Goal: Information Seeking & Learning: Learn about a topic

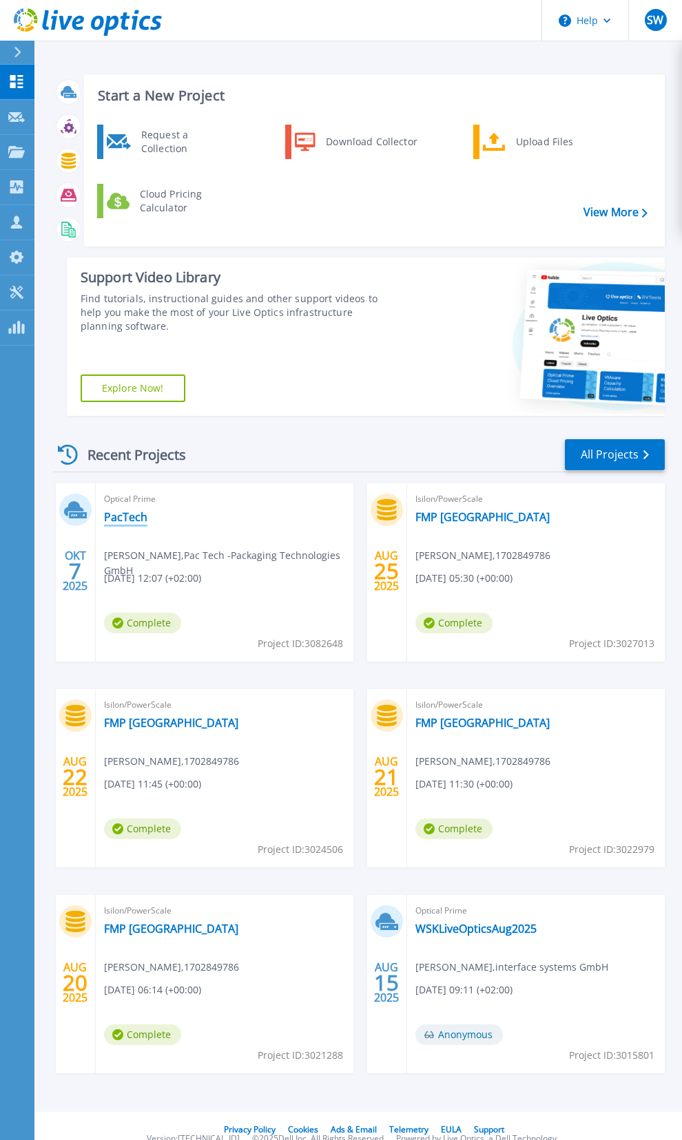
click at [139, 518] on link "PacTech" at bounding box center [125, 517] width 43 height 14
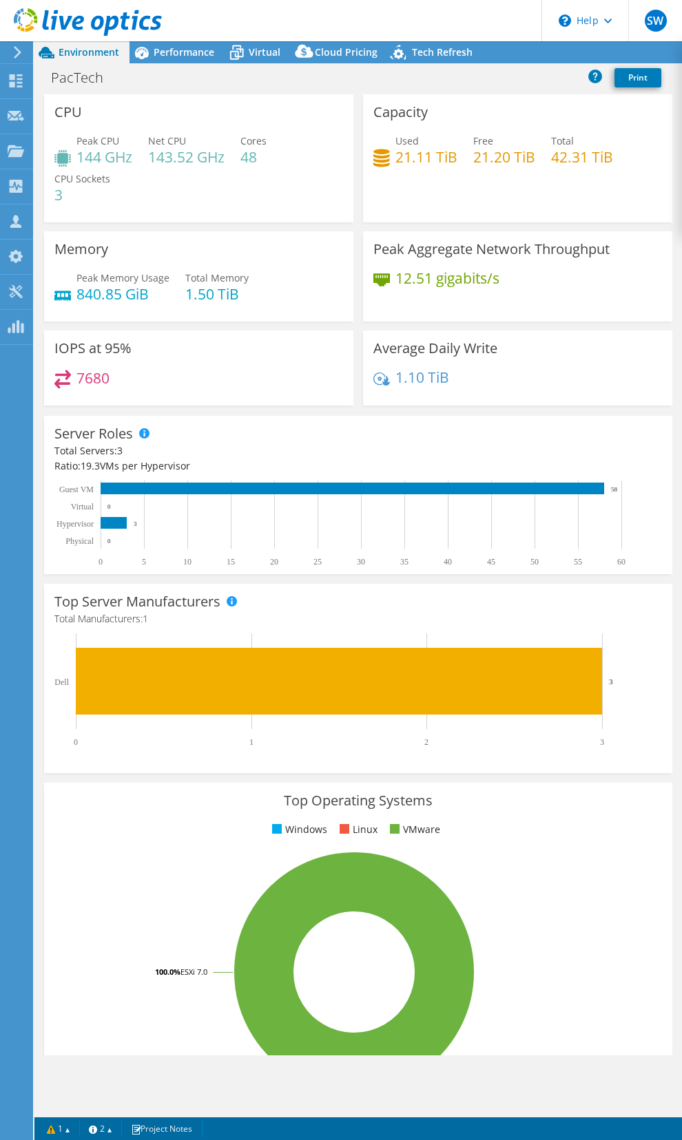
select select "USD"
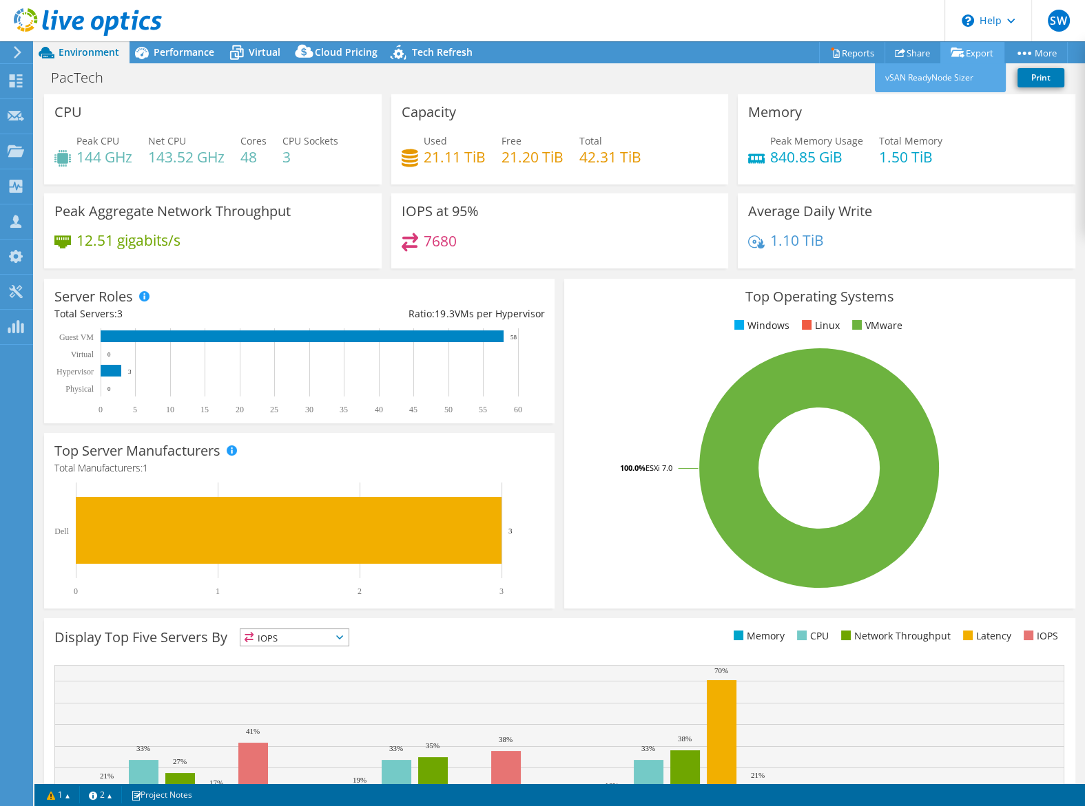
click at [681, 53] on link "Export" at bounding box center [972, 52] width 64 height 21
click at [681, 54] on link "Reports" at bounding box center [852, 52] width 66 height 21
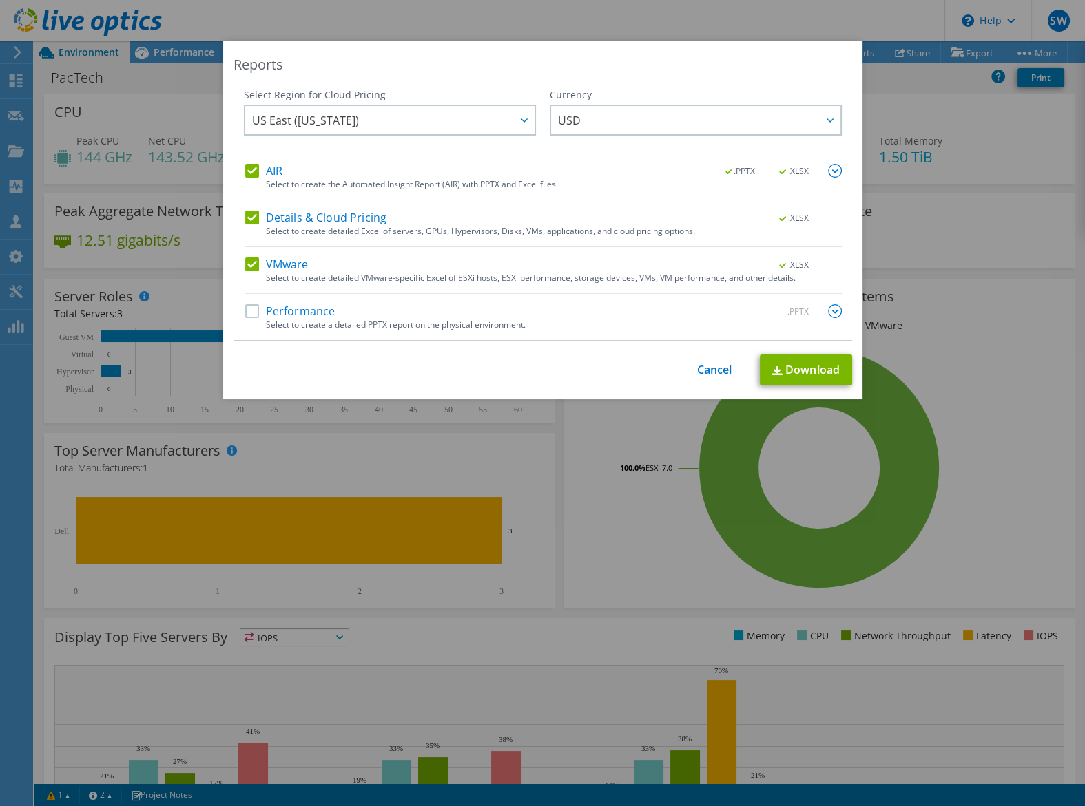
click at [247, 212] on label "Details & Cloud Pricing" at bounding box center [316, 218] width 142 height 14
click at [0, 0] on input "Details & Cloud Pricing" at bounding box center [0, 0] width 0 height 0
click at [247, 269] on label "VMware" at bounding box center [276, 265] width 63 height 14
click at [0, 0] on input "VMware" at bounding box center [0, 0] width 0 height 0
click at [250, 307] on label "Performance" at bounding box center [290, 311] width 90 height 14
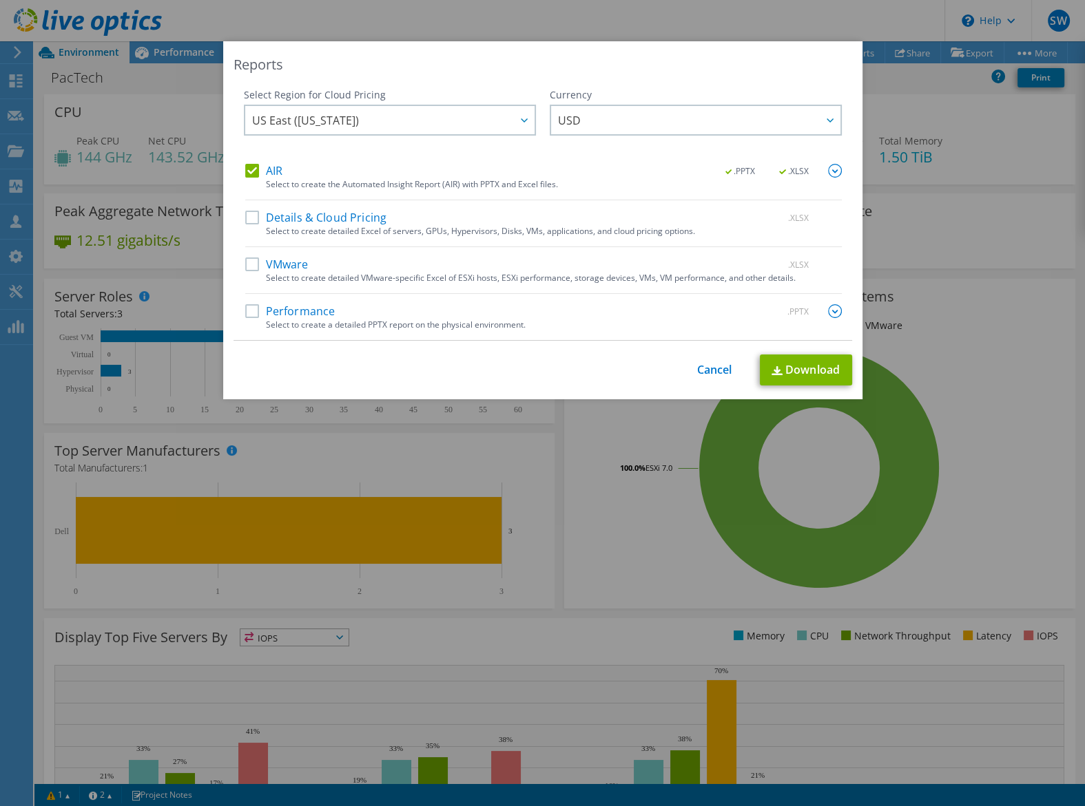
click at [0, 0] on input "Performance" at bounding box center [0, 0] width 0 height 0
click at [681, 363] on link "Download" at bounding box center [806, 370] width 92 height 31
click at [681, 80] on div "Reports Select Region for Cloud Pricing Asia Pacific ([GEOGRAPHIC_DATA]) [GEOGR…" at bounding box center [542, 403] width 1085 height 724
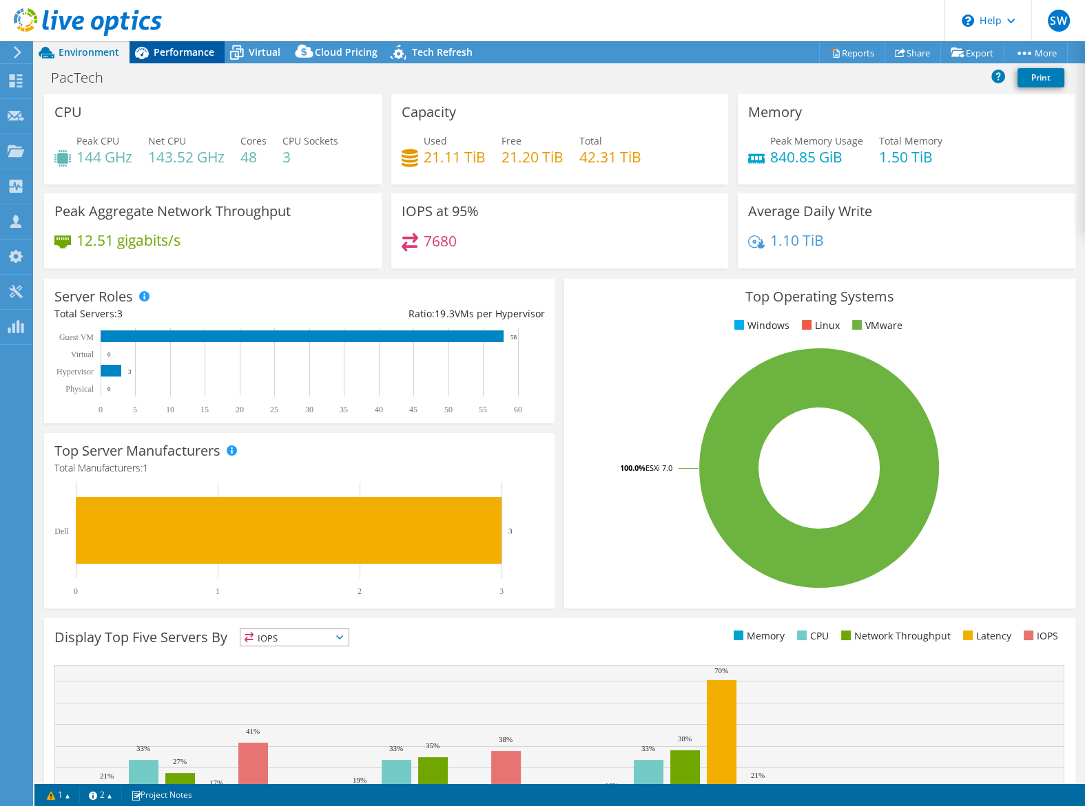
click at [187, 50] on span "Performance" at bounding box center [184, 51] width 61 height 13
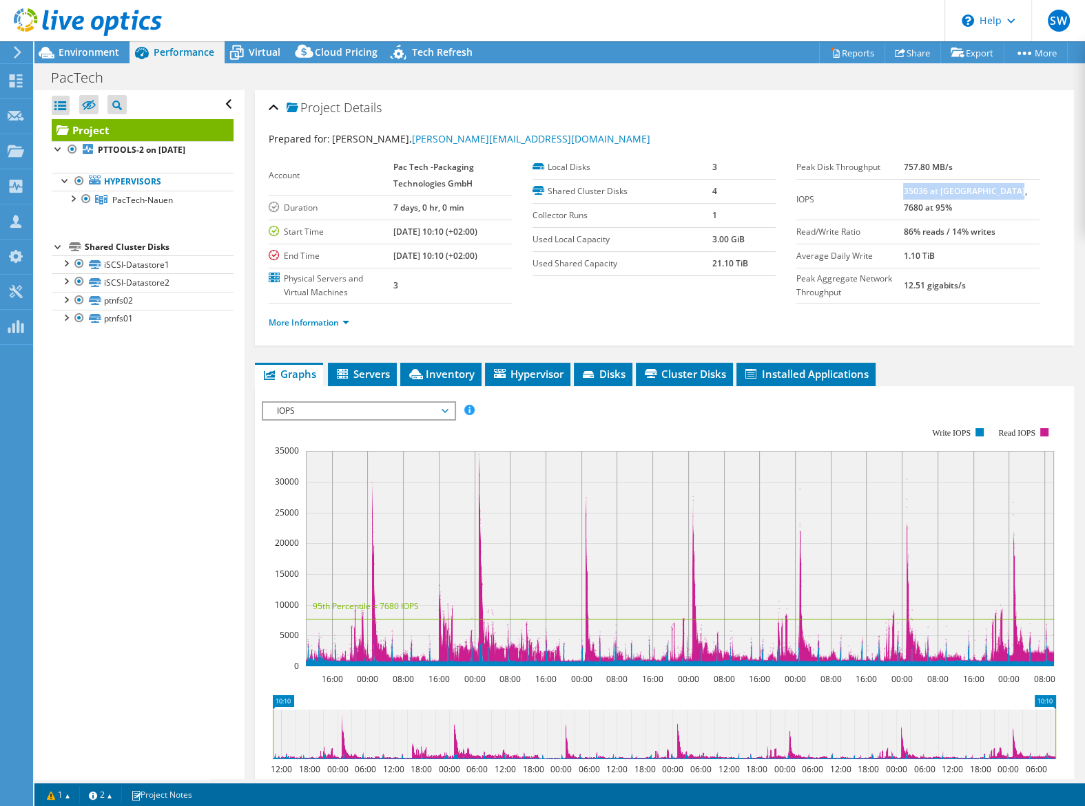
drag, startPoint x: 938, startPoint y: 191, endPoint x: 956, endPoint y: 205, distance: 22.6
click at [681, 205] on td "35036 at [GEOGRAPHIC_DATA], 7680 at 95%" at bounding box center [971, 199] width 136 height 41
drag, startPoint x: 934, startPoint y: 227, endPoint x: 1033, endPoint y: 234, distance: 98.7
click at [681, 233] on tr "Read/Write Ratio 86% reads / 14% writes" at bounding box center [917, 232] width 243 height 24
drag, startPoint x: 939, startPoint y: 253, endPoint x: 967, endPoint y: 258, distance: 28.6
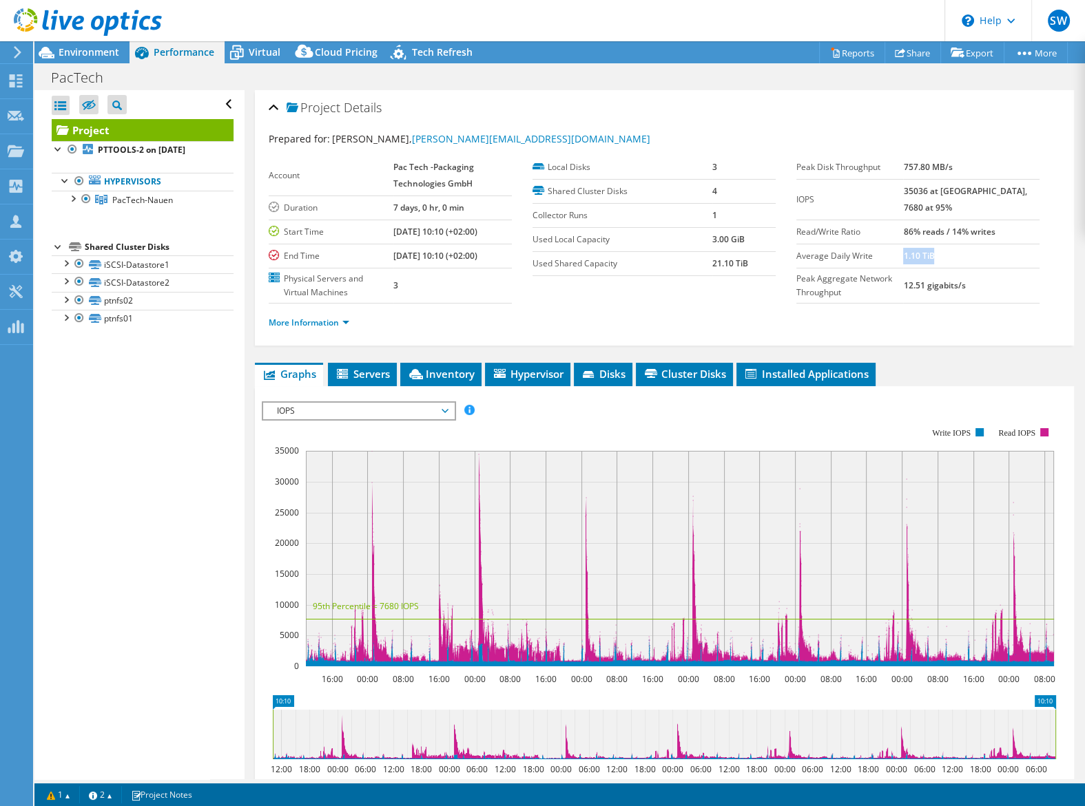
click at [681, 258] on b "1.10 TiB" at bounding box center [918, 256] width 31 height 12
drag, startPoint x: 710, startPoint y: 260, endPoint x: 749, endPoint y: 262, distance: 39.3
click at [681, 262] on tr "Used Shared Capacity 21.10 TiB" at bounding box center [653, 263] width 243 height 24
click at [681, 264] on label "Used Shared Capacity" at bounding box center [622, 264] width 180 height 14
drag, startPoint x: 710, startPoint y: 264, endPoint x: 749, endPoint y: 263, distance: 39.3
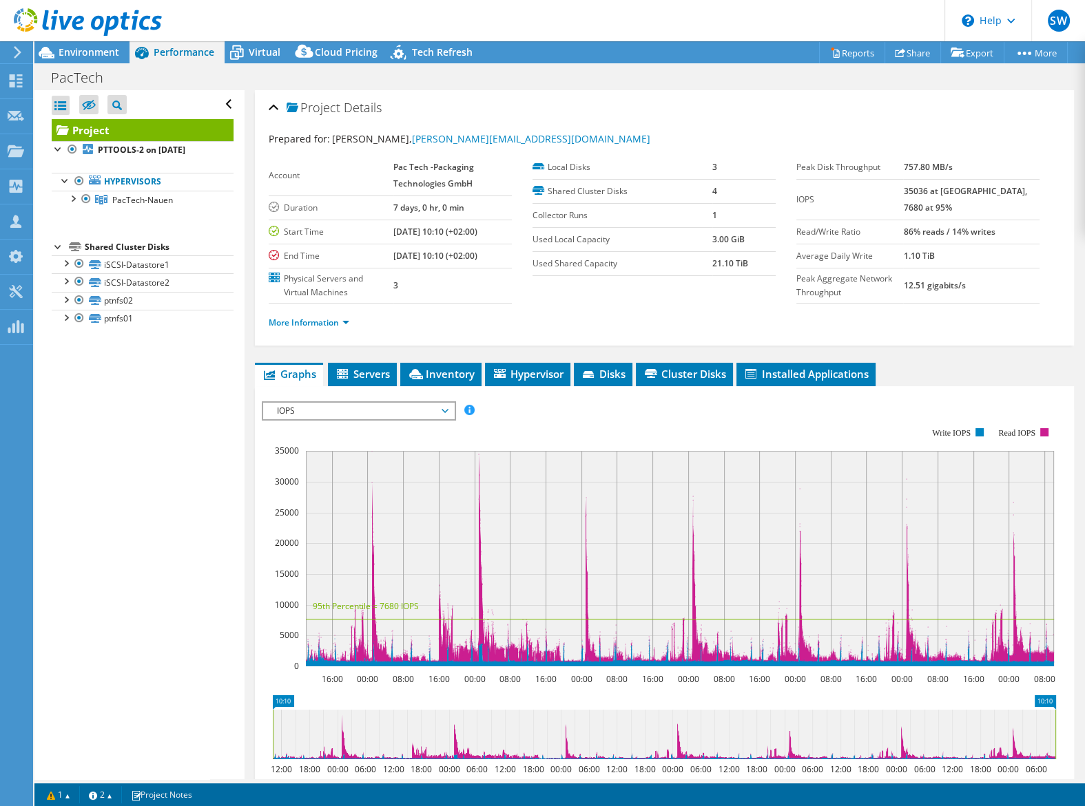
click at [681, 263] on tr "Used Shared Capacity 21.10 TiB" at bounding box center [653, 263] width 243 height 24
drag, startPoint x: 936, startPoint y: 260, endPoint x: 968, endPoint y: 259, distance: 32.4
click at [681, 259] on tr "Average Daily Write 1.10 TiB" at bounding box center [917, 256] width 243 height 24
click at [681, 306] on div "More Information" at bounding box center [664, 323] width 791 height 39
drag, startPoint x: 941, startPoint y: 285, endPoint x: 990, endPoint y: 284, distance: 48.2
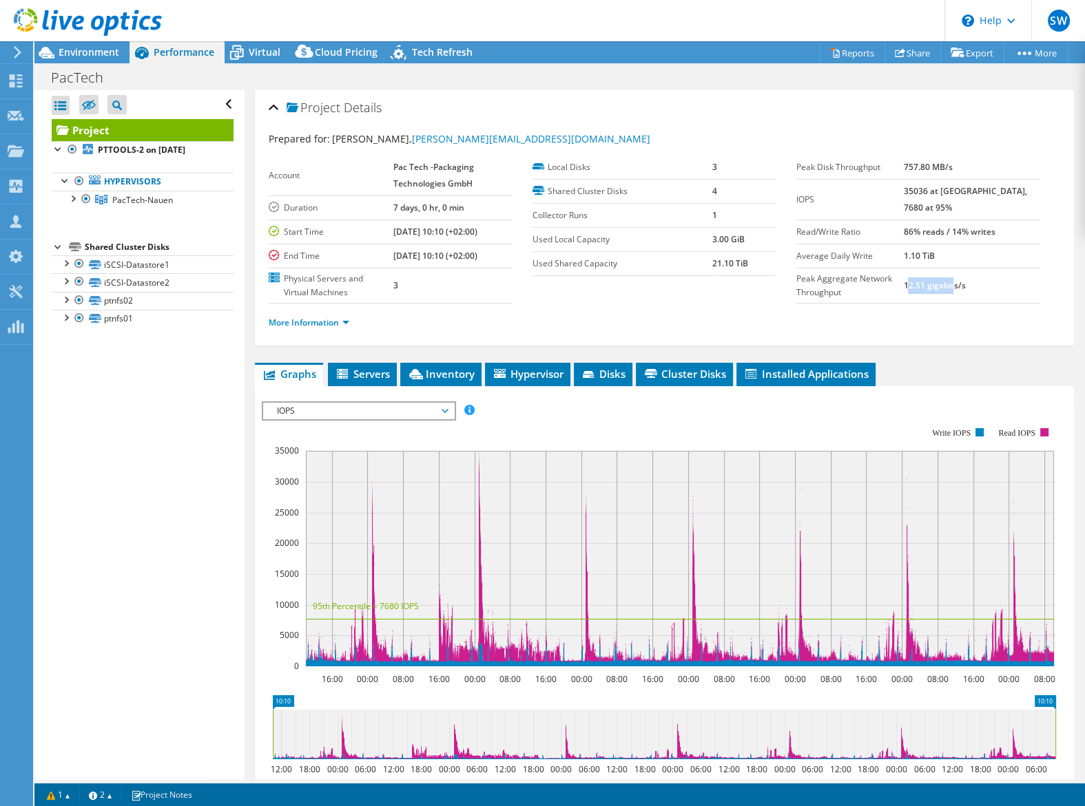
click at [681, 284] on b "12.51 gigabits/s" at bounding box center [934, 286] width 62 height 12
click at [397, 409] on span "IOPS" at bounding box center [358, 411] width 177 height 17
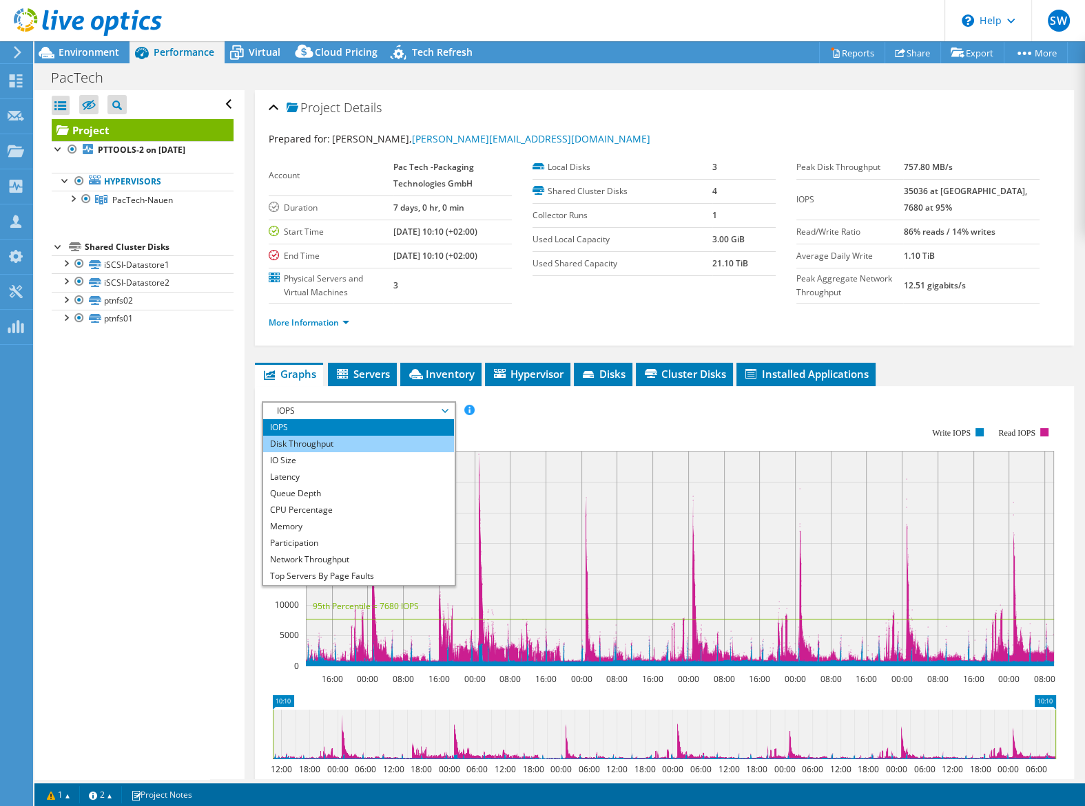
click at [339, 441] on li "Disk Throughput" at bounding box center [358, 444] width 191 height 17
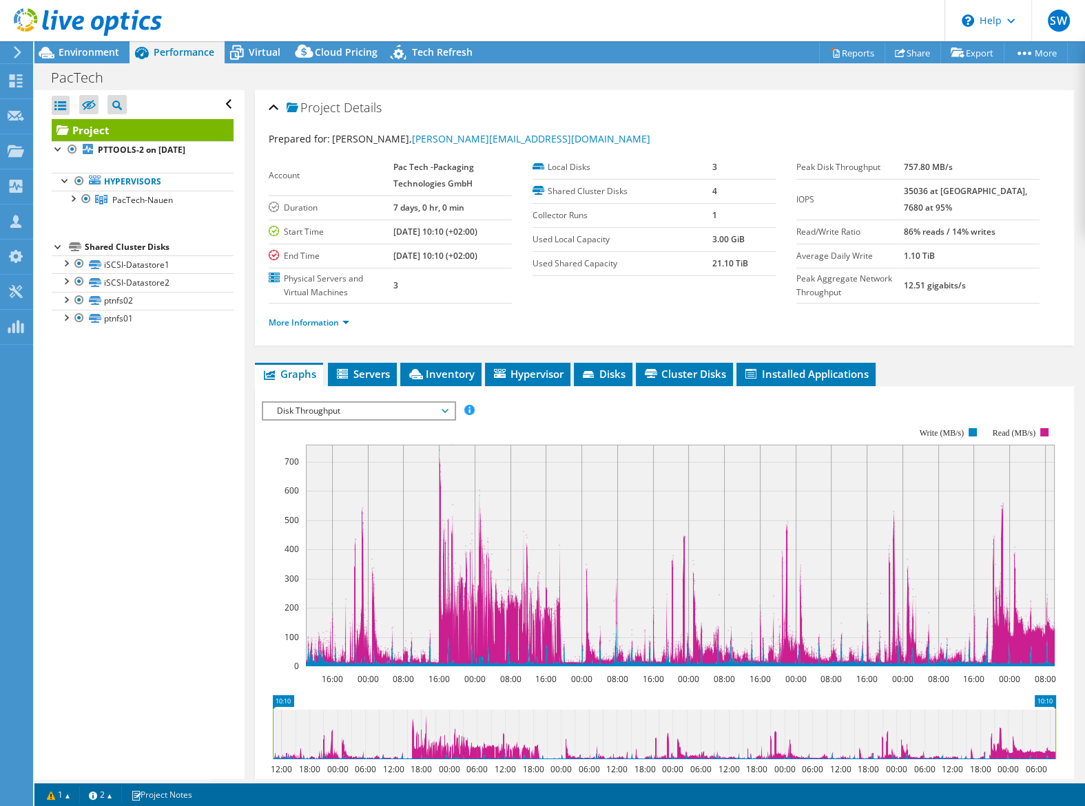
drag, startPoint x: 301, startPoint y: 731, endPoint x: 315, endPoint y: 733, distance: 14.0
click at [315, 733] on icon at bounding box center [664, 735] width 782 height 50
drag, startPoint x: 274, startPoint y: 726, endPoint x: 354, endPoint y: 725, distance: 79.9
click at [354, 725] on rect at bounding box center [351, 735] width 6 height 50
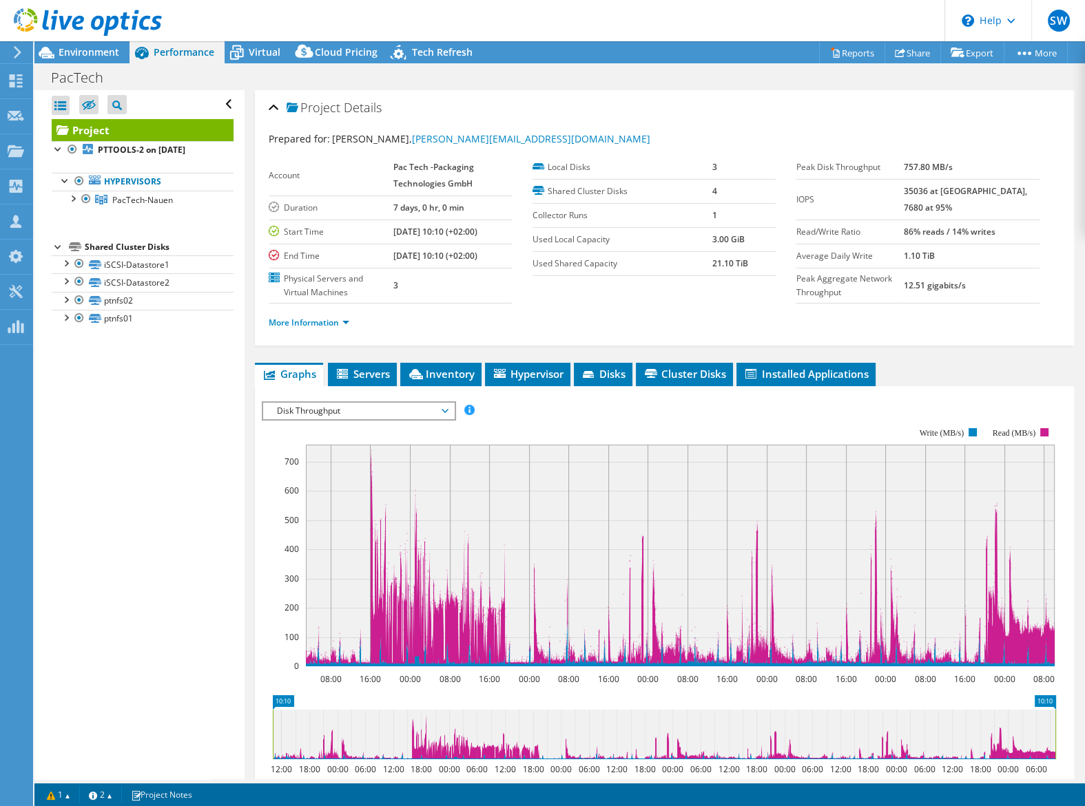
drag, startPoint x: 350, startPoint y: 726, endPoint x: 271, endPoint y: 729, distance: 78.6
click at [271, 729] on rect at bounding box center [273, 735] width 6 height 50
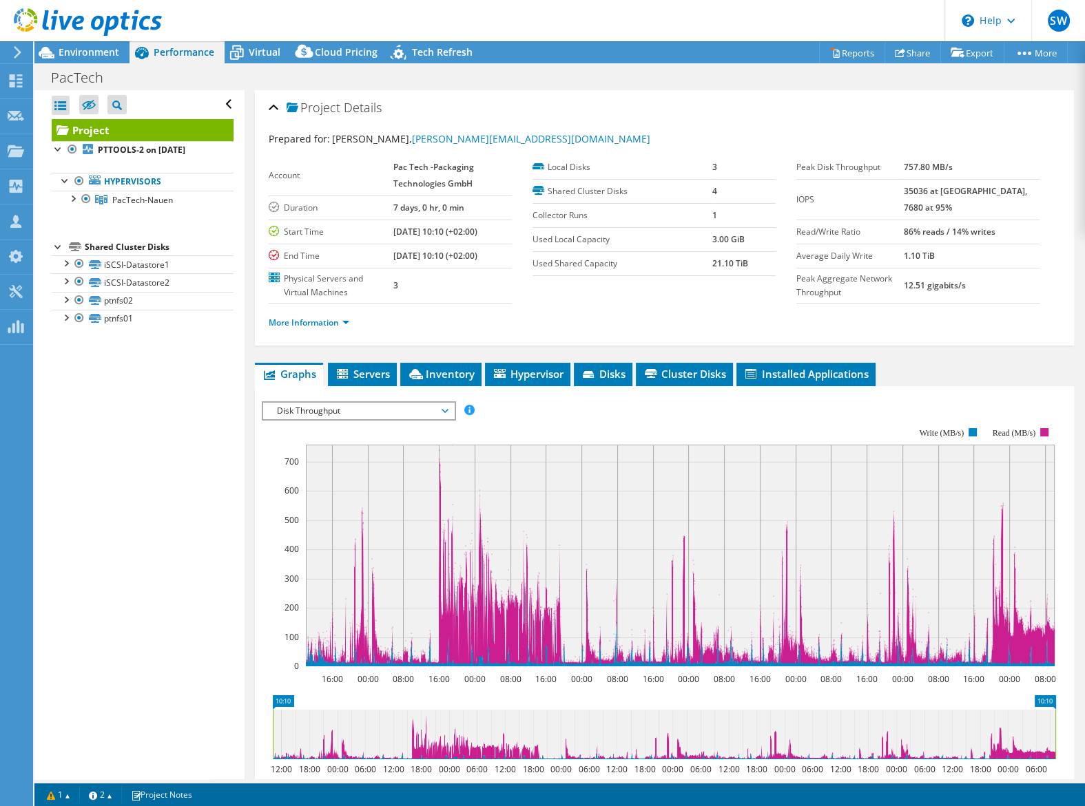
click at [390, 398] on div "IOPS Disk Throughput IO Size Latency Queue Depth CPU Percentage Memory Page Fau…" at bounding box center [664, 633] width 805 height 477
click at [396, 407] on span "Disk Throughput" at bounding box center [358, 411] width 177 height 17
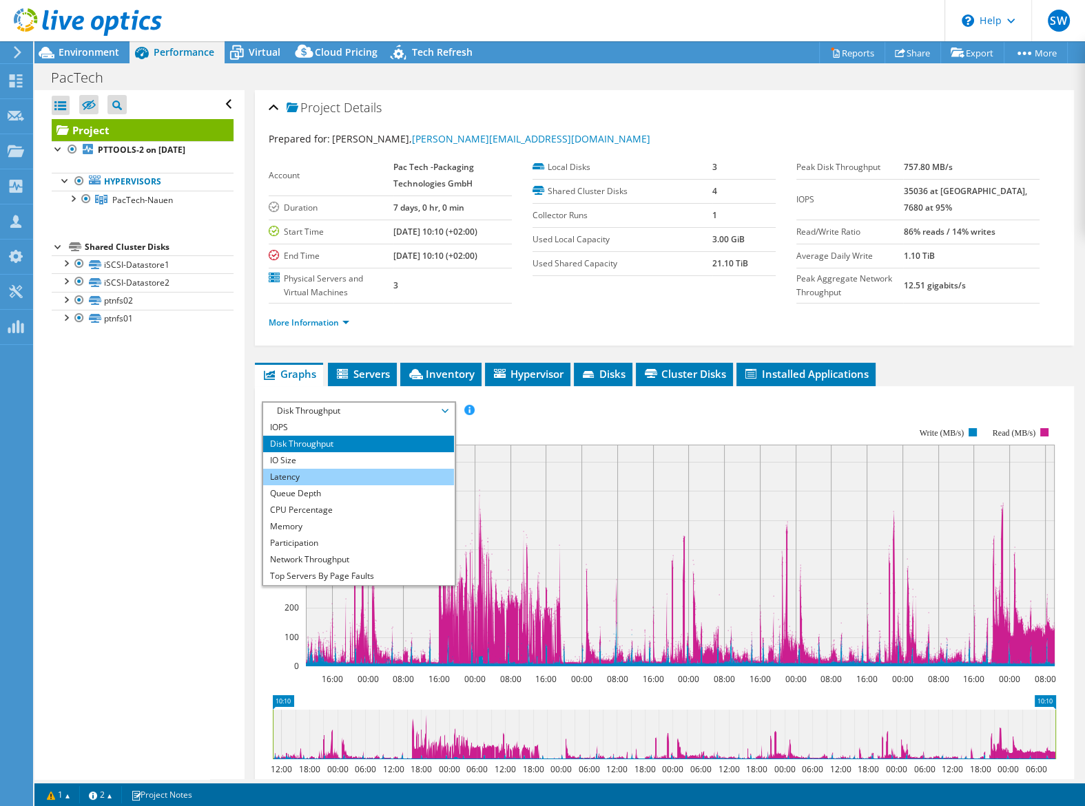
click at [366, 481] on li "Latency" at bounding box center [358, 477] width 191 height 17
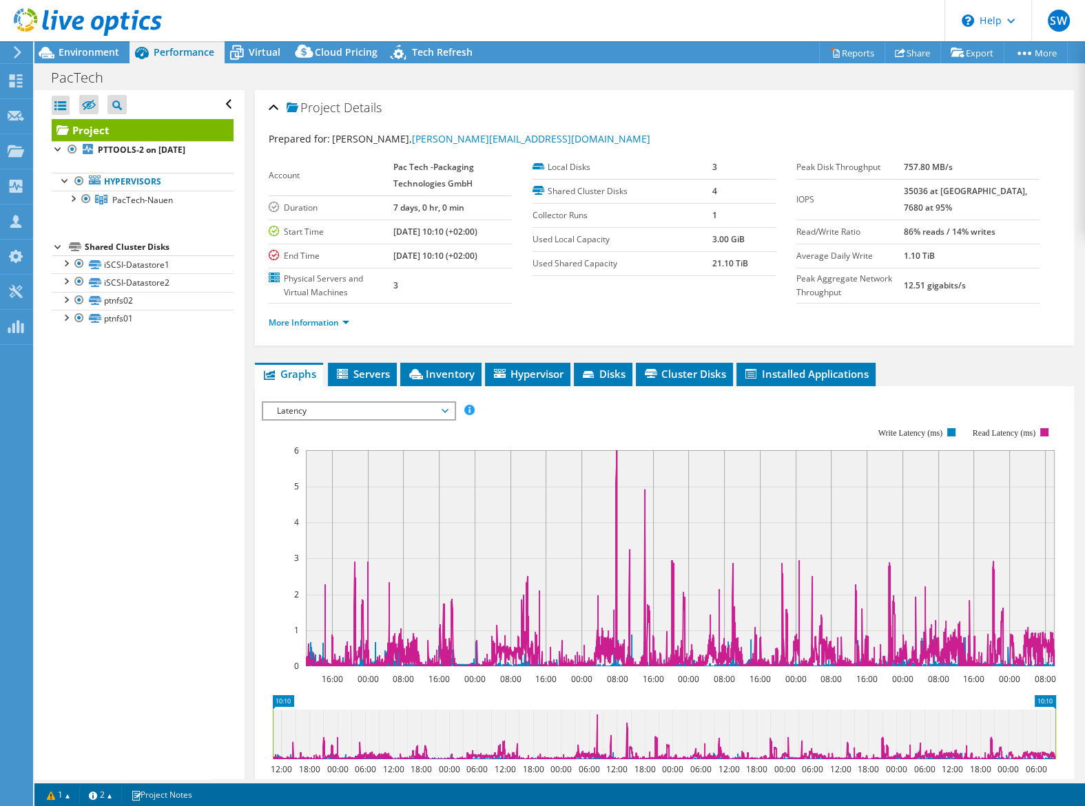
click at [359, 399] on div "IOPS Disk Throughput IO Size Latency Queue Depth CPU Percentage Memory Page Fau…" at bounding box center [664, 633] width 805 height 477
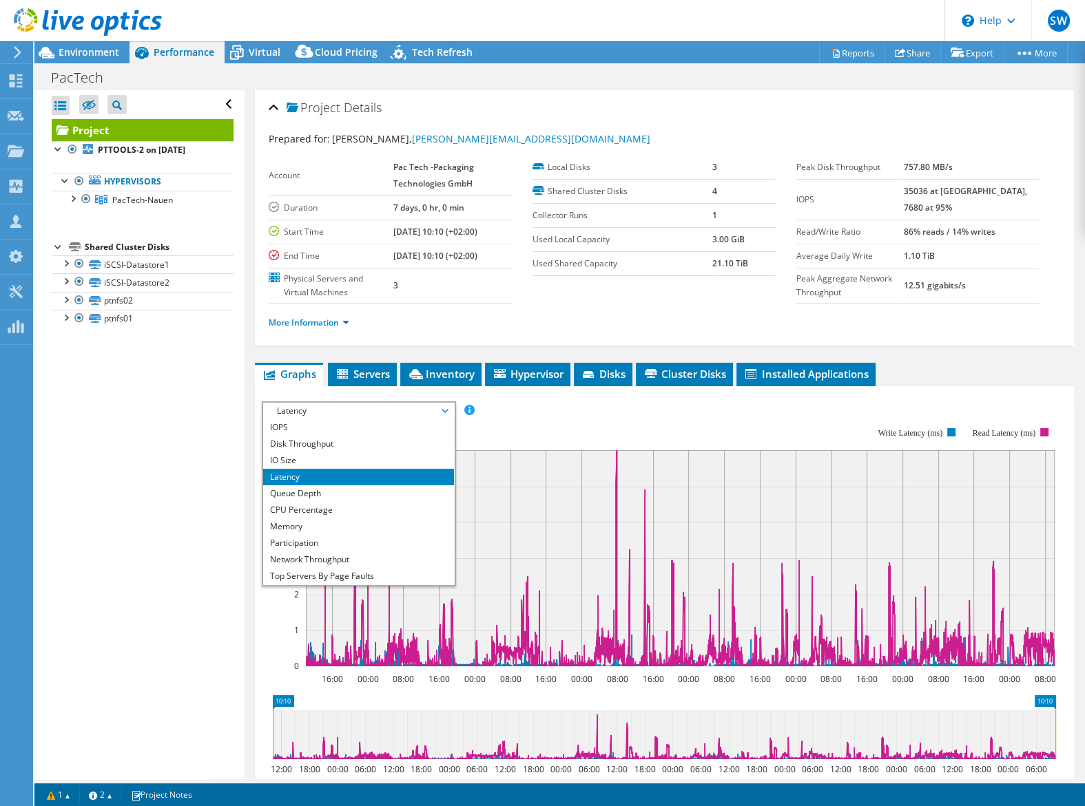
click at [364, 406] on span "Latency" at bounding box center [358, 411] width 177 height 17
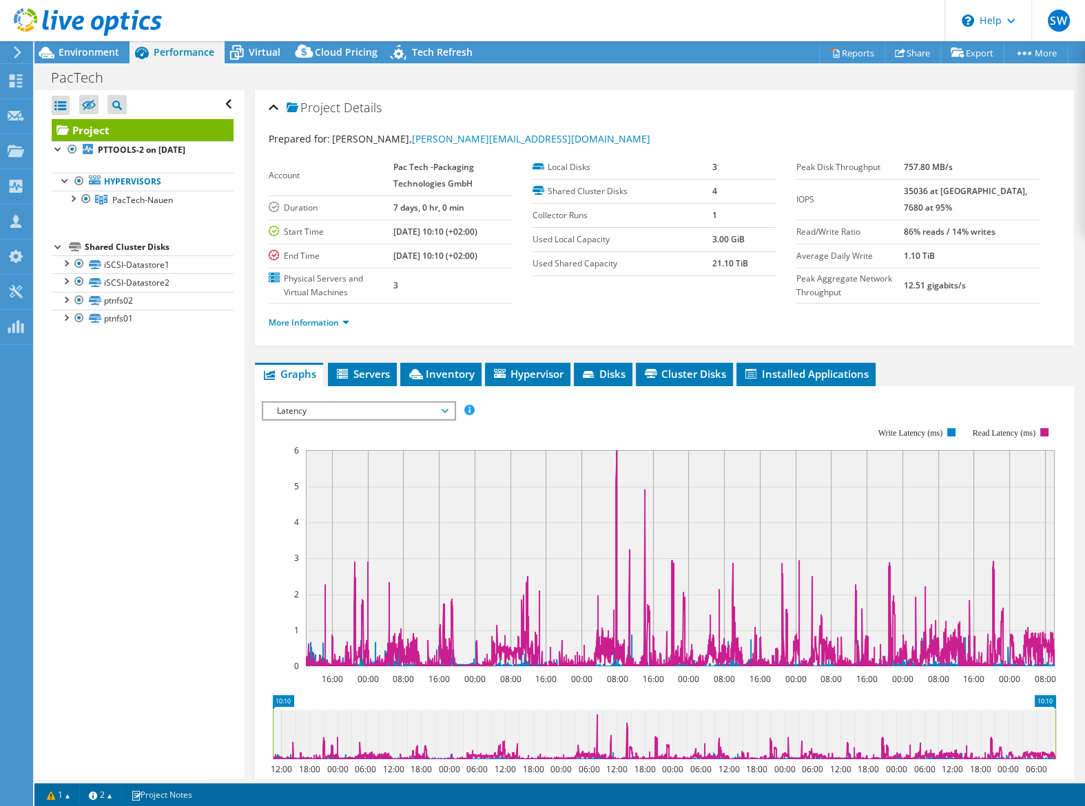
click at [373, 403] on span "Latency" at bounding box center [358, 411] width 177 height 17
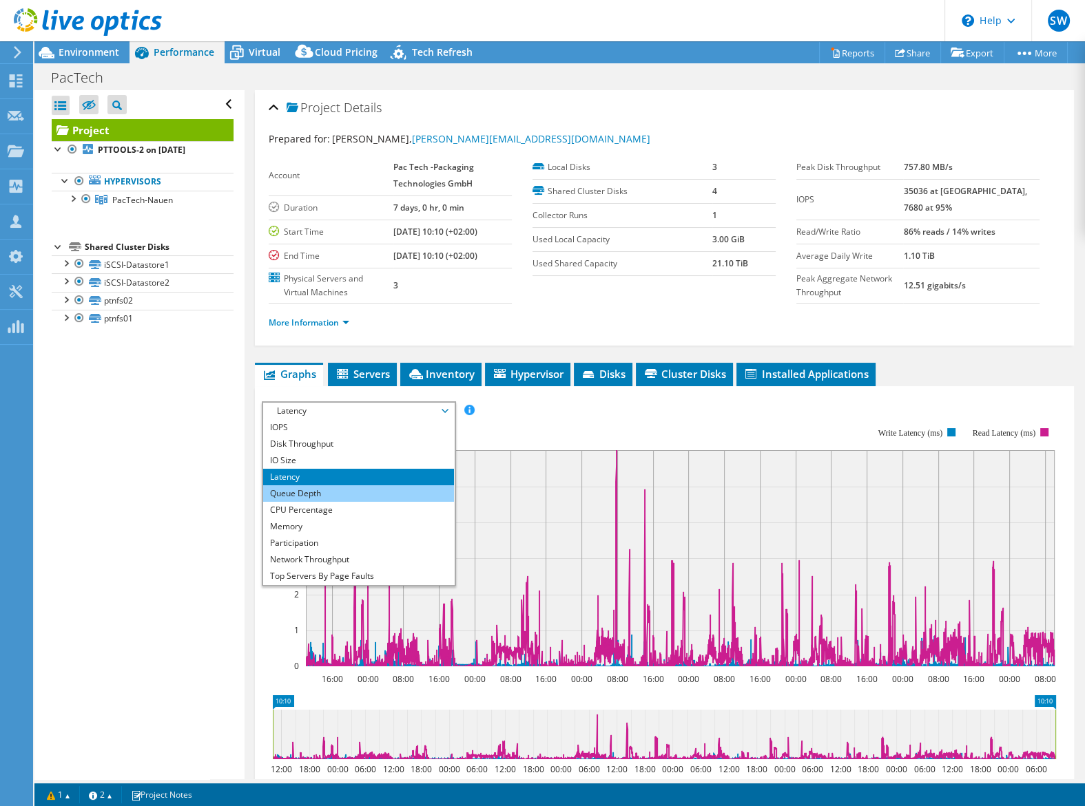
click at [339, 495] on li "Queue Depth" at bounding box center [358, 493] width 191 height 17
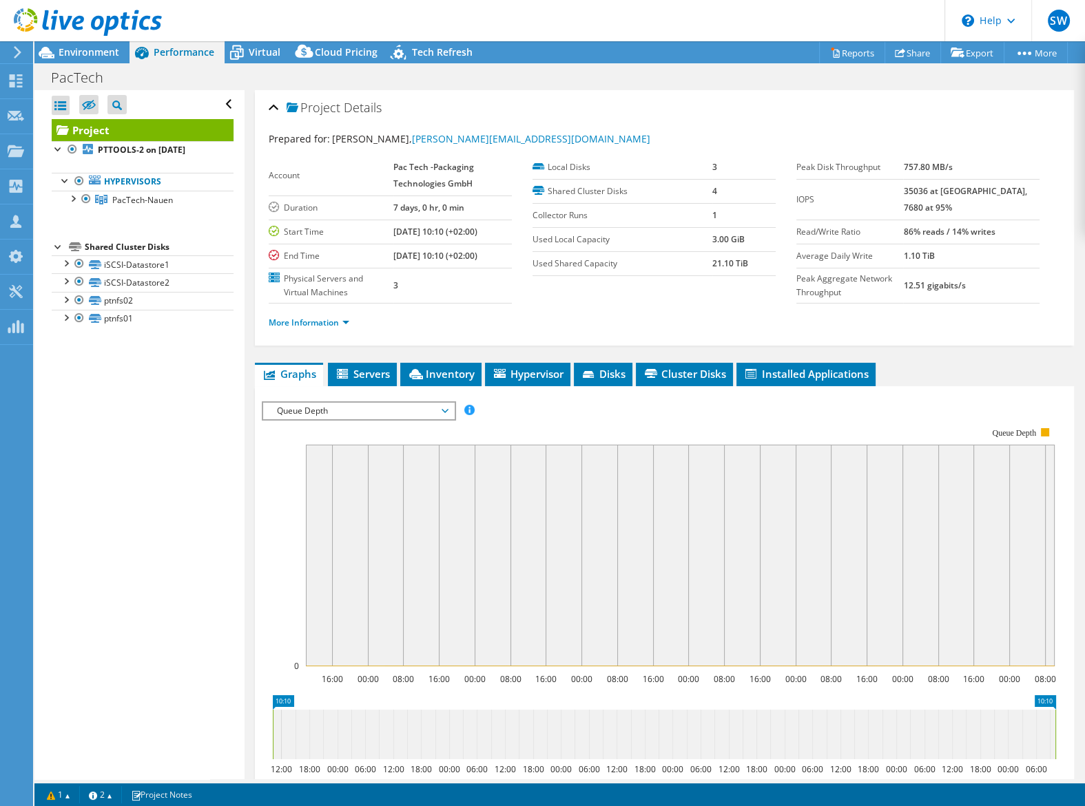
click at [348, 411] on span "Queue Depth" at bounding box center [358, 411] width 177 height 17
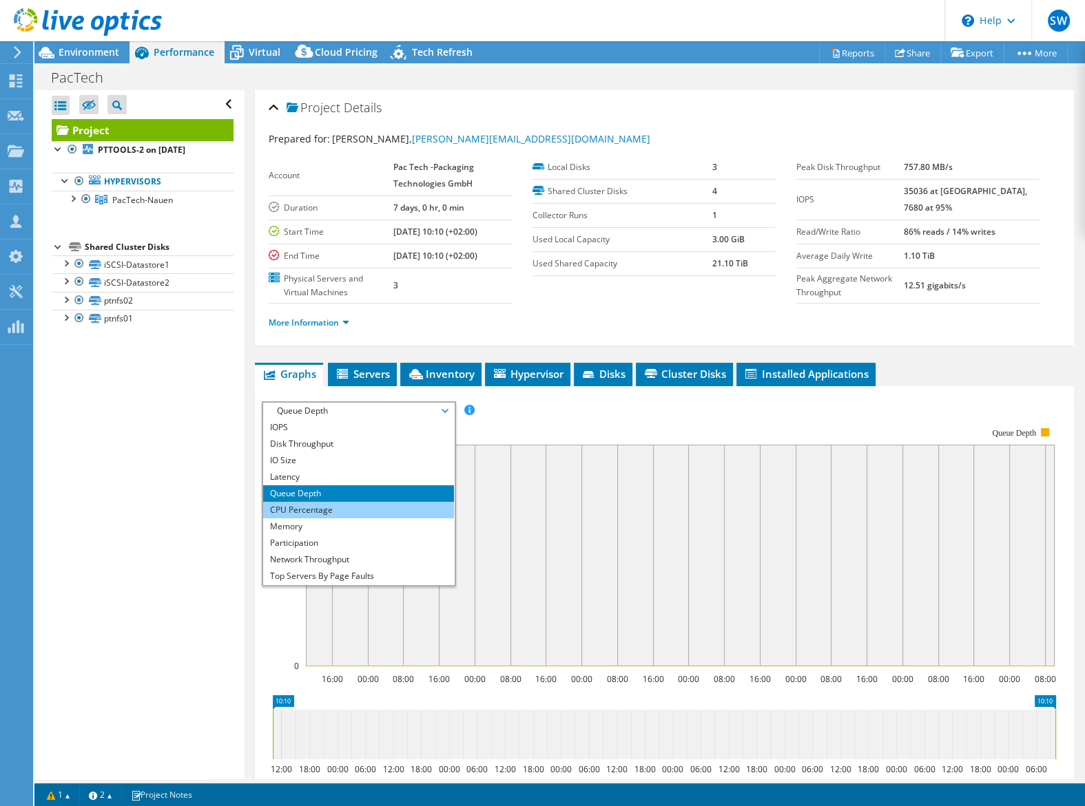
click at [337, 502] on li "CPU Percentage" at bounding box center [358, 510] width 191 height 17
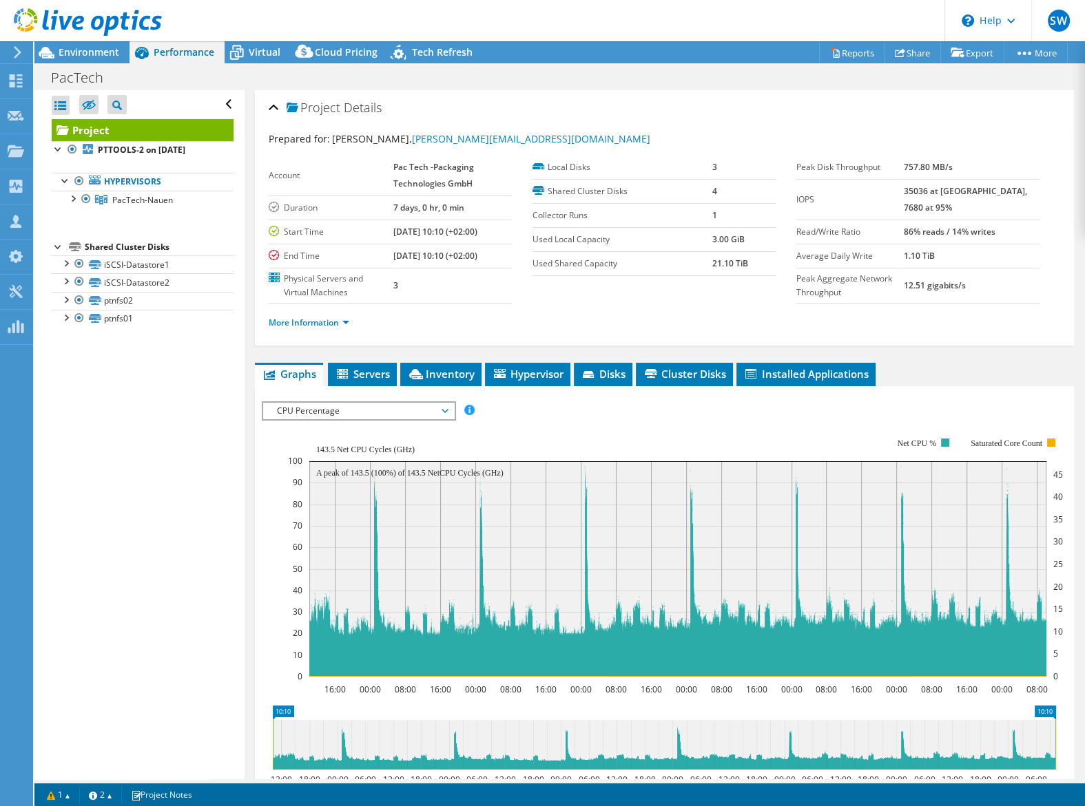
click at [407, 414] on span "CPU Percentage" at bounding box center [358, 411] width 177 height 17
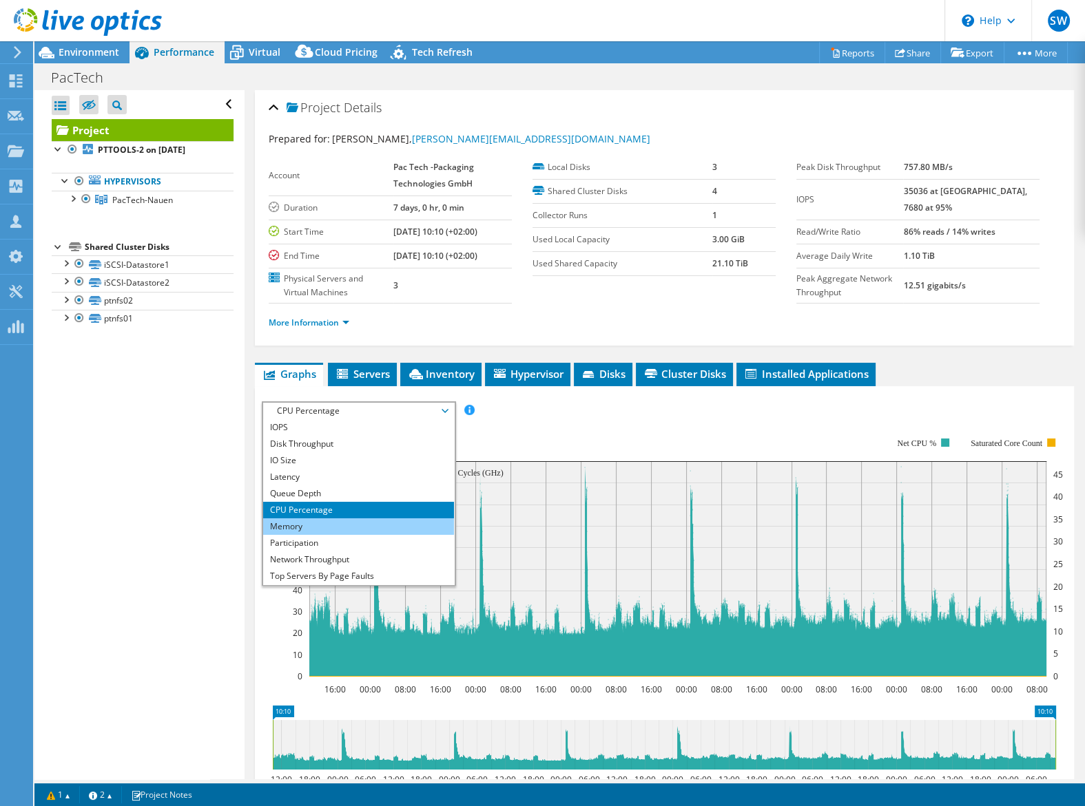
click at [307, 525] on li "Memory" at bounding box center [358, 527] width 191 height 17
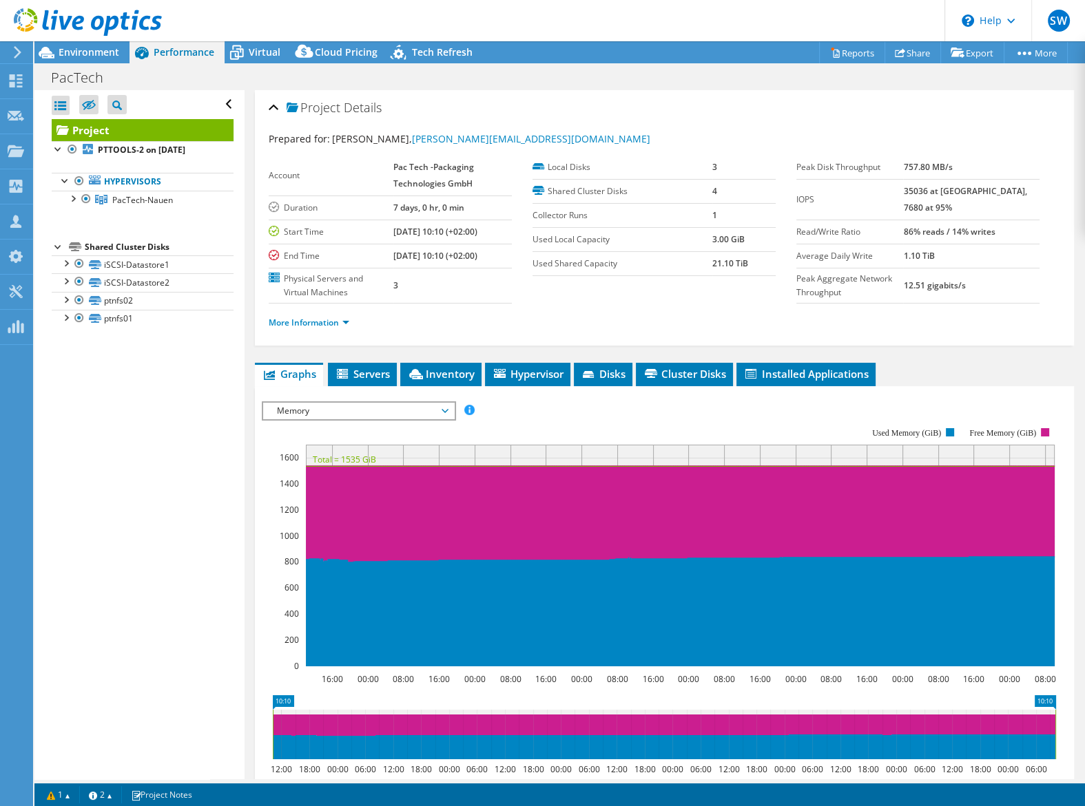
click at [350, 410] on span "Memory" at bounding box center [358, 411] width 177 height 17
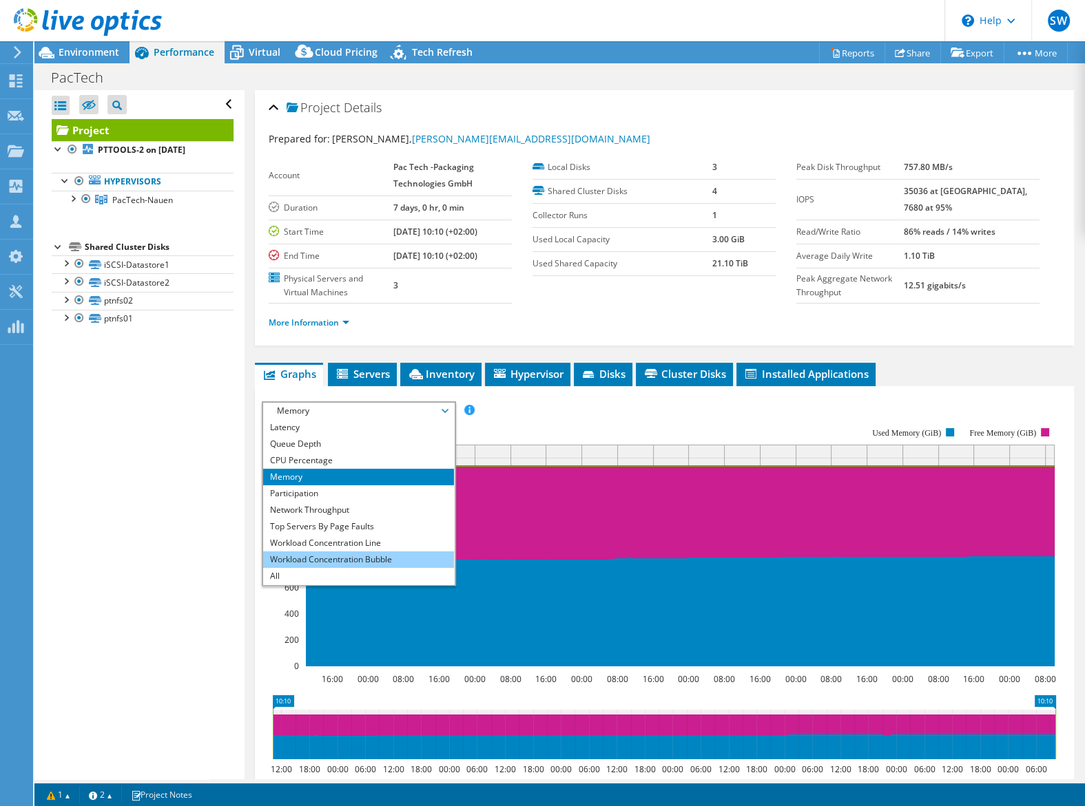
scroll to position [136, 0]
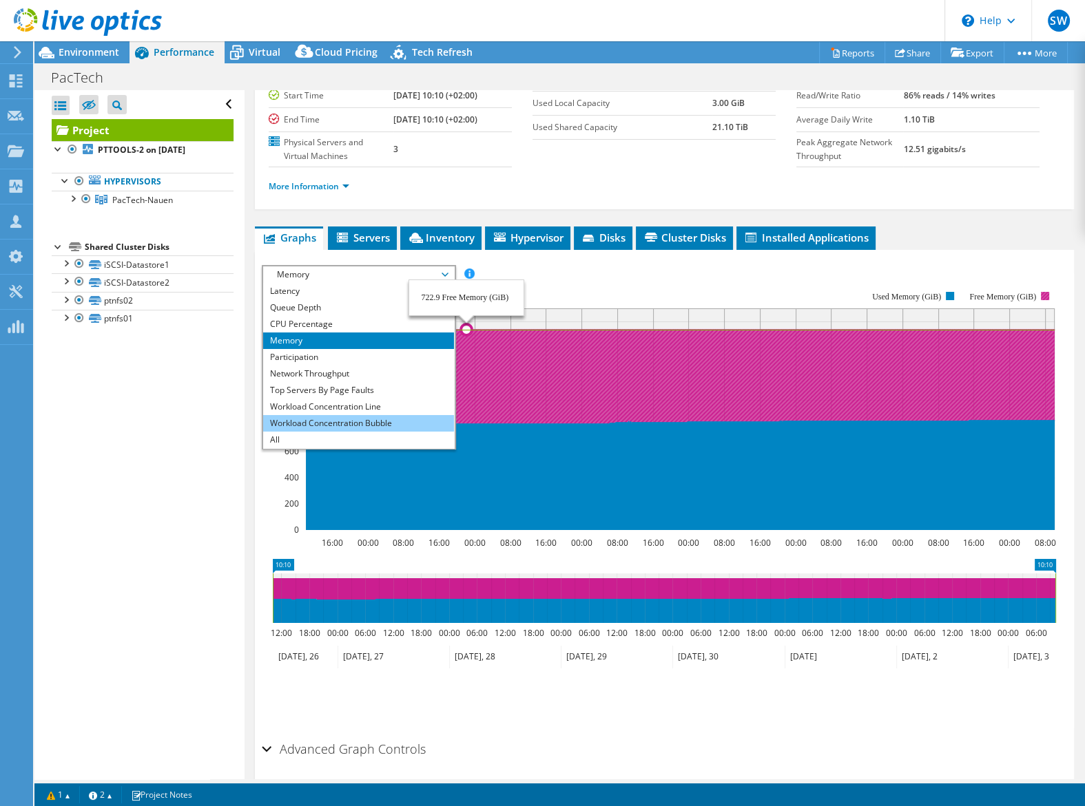
click at [412, 415] on li "Workload Concentration Bubble" at bounding box center [358, 423] width 191 height 17
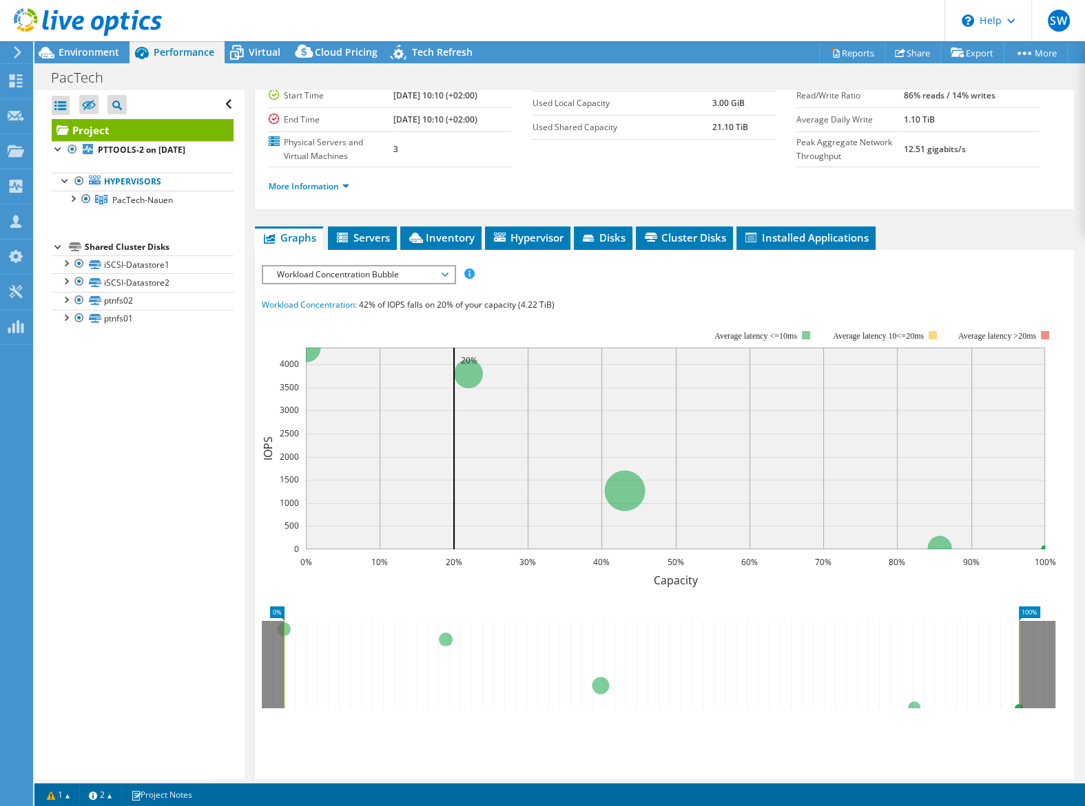
drag, startPoint x: 360, startPoint y: 304, endPoint x: 483, endPoint y: 312, distance: 122.8
click at [462, 311] on section "Workload Concentration: 42% of IOPS falls on 20% of your capacity (4.22 TiB) 0%…" at bounding box center [664, 532] width 805 height 470
click at [503, 240] on icon at bounding box center [500, 237] width 12 height 9
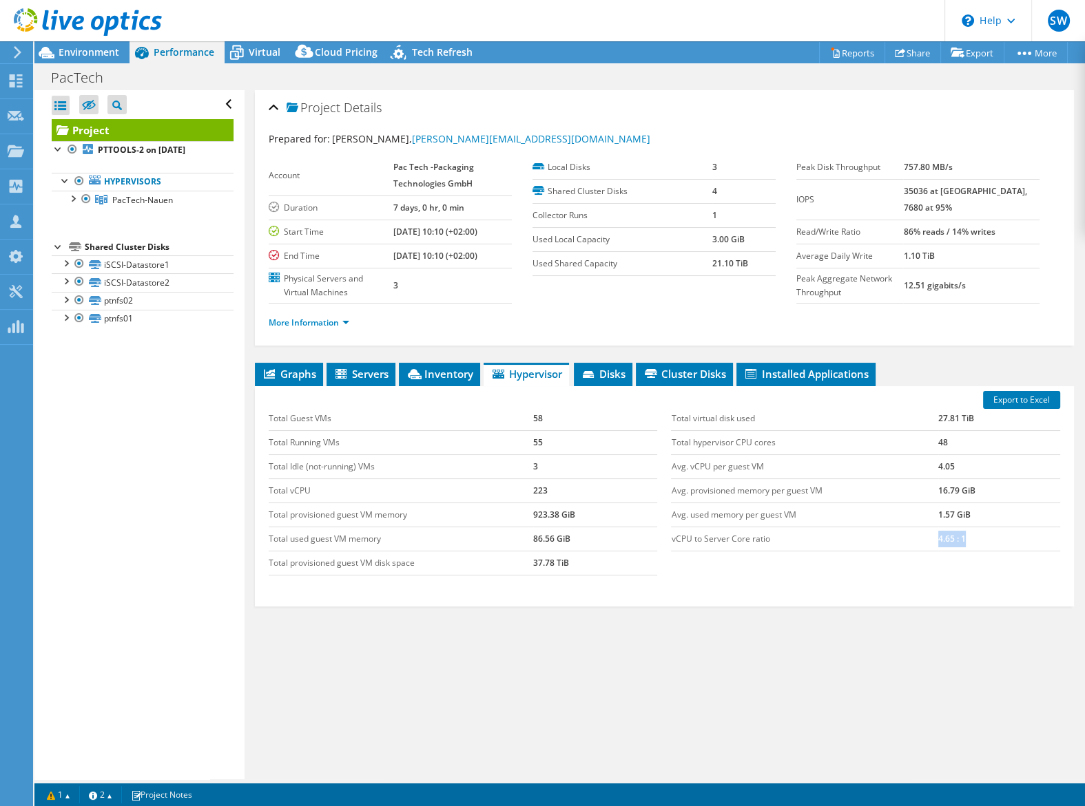
drag, startPoint x: 940, startPoint y: 534, endPoint x: 966, endPoint y: 542, distance: 27.2
click at [681, 542] on td "4.65 : 1" at bounding box center [999, 539] width 122 height 24
click at [681, 536] on td "vCPU to Server Core ratio" at bounding box center [804, 539] width 267 height 24
drag, startPoint x: 936, startPoint y: 536, endPoint x: 965, endPoint y: 538, distance: 29.7
click at [681, 538] on tr "vCPU to Server Core ratio 4.65 : 1" at bounding box center [865, 539] width 388 height 24
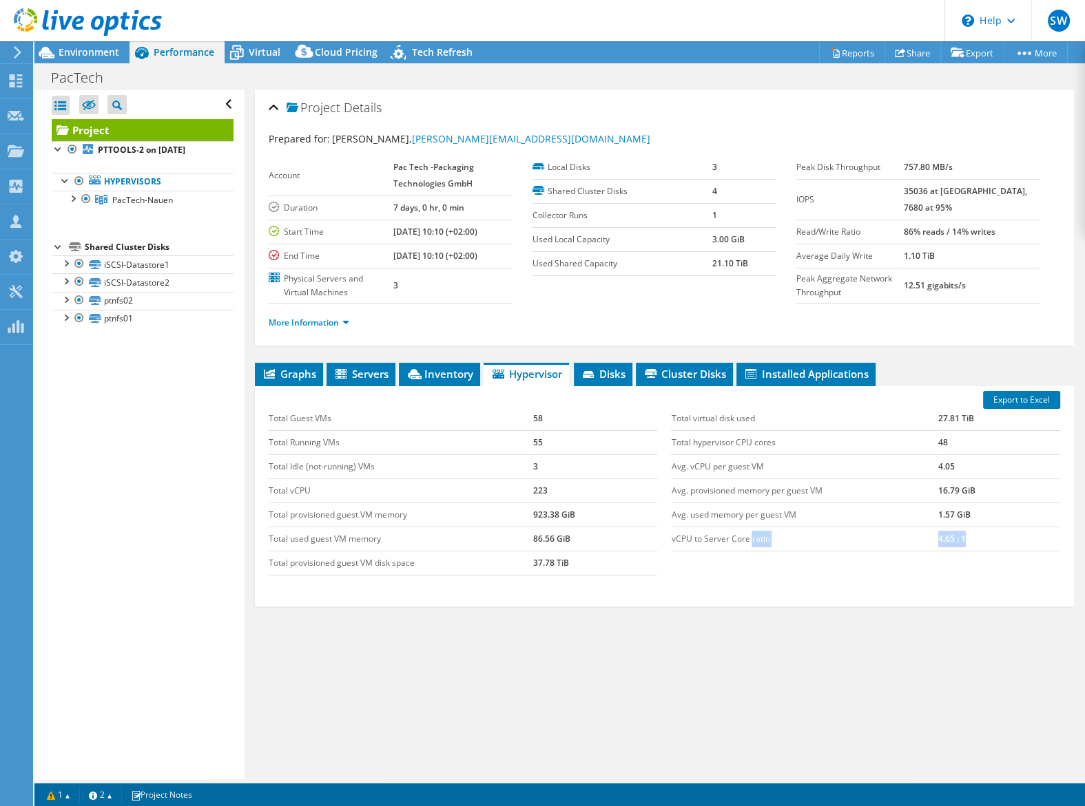
click at [681, 534] on td "4.65 : 1" at bounding box center [999, 539] width 122 height 24
click at [681, 532] on td "vCPU to Server Core ratio" at bounding box center [804, 539] width 267 height 24
drag, startPoint x: 937, startPoint y: 534, endPoint x: 965, endPoint y: 536, distance: 29.0
click at [681, 536] on tr "vCPU to Server Core ratio 4.65 : 1" at bounding box center [865, 539] width 388 height 24
click at [681, 537] on td "vCPU to Server Core ratio" at bounding box center [804, 539] width 267 height 24
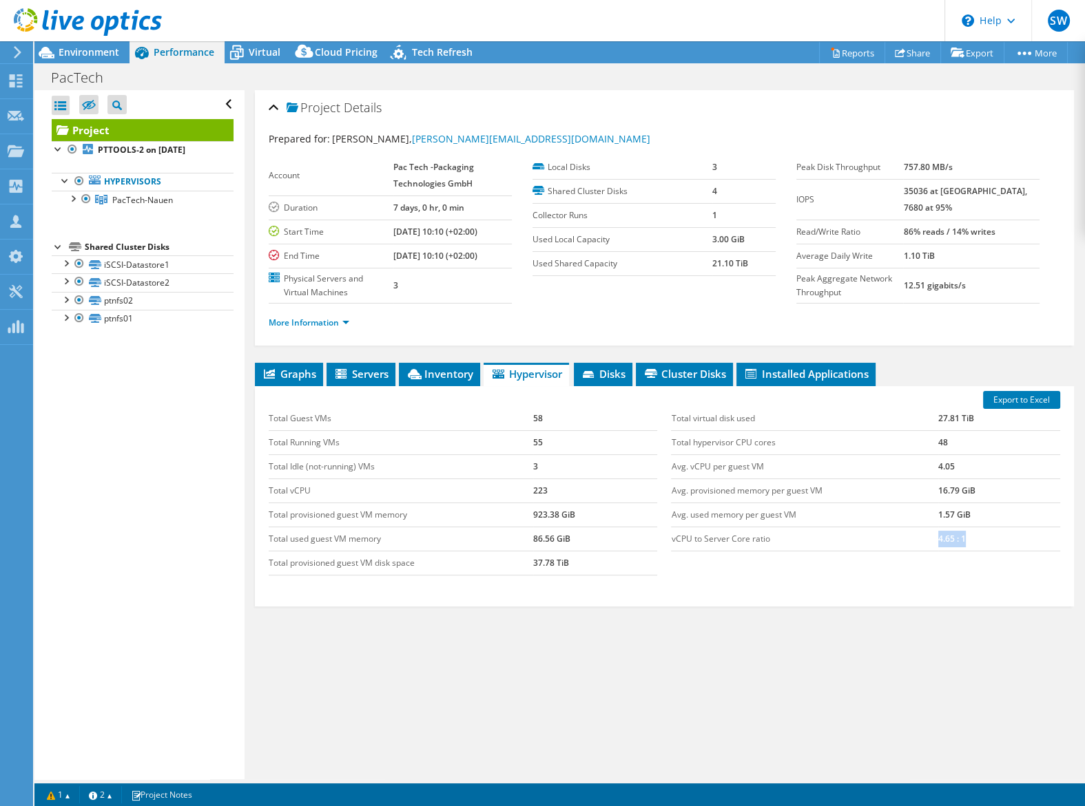
drag, startPoint x: 939, startPoint y: 541, endPoint x: 966, endPoint y: 538, distance: 26.9
click at [681, 538] on td "4.65 : 1" at bounding box center [999, 539] width 122 height 24
click at [606, 375] on span "Disks" at bounding box center [602, 374] width 45 height 14
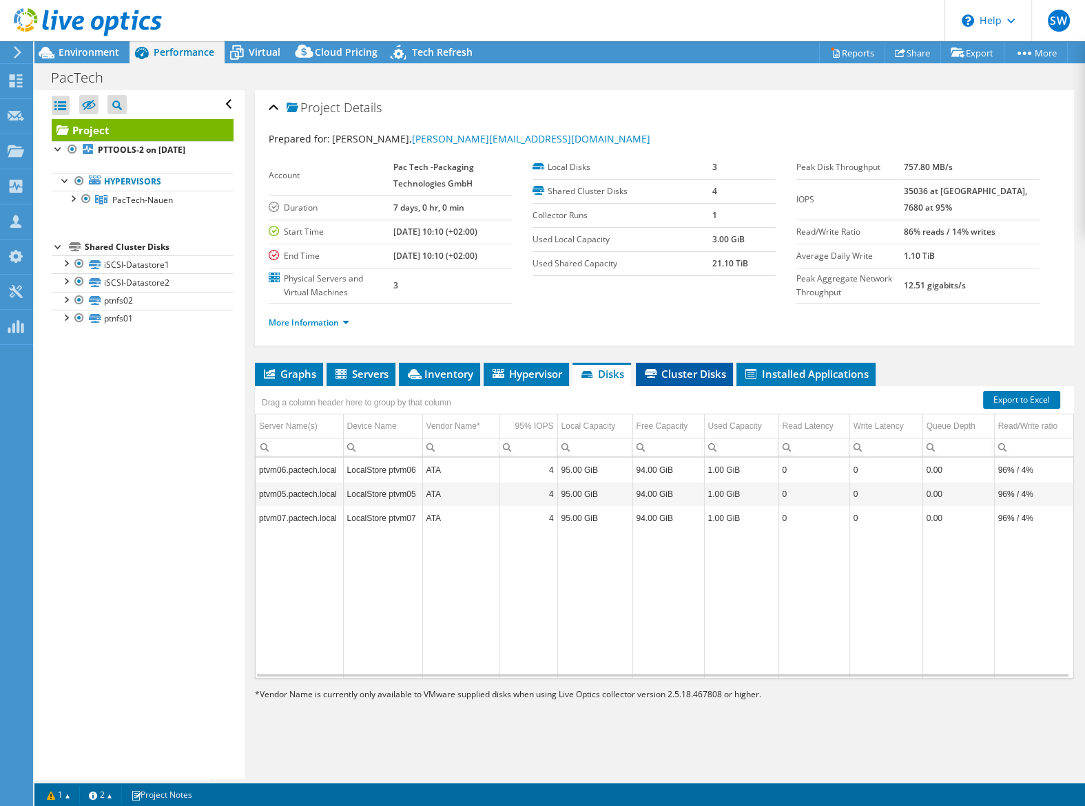
click at [681, 373] on span "Cluster Disks" at bounding box center [683, 374] width 83 height 14
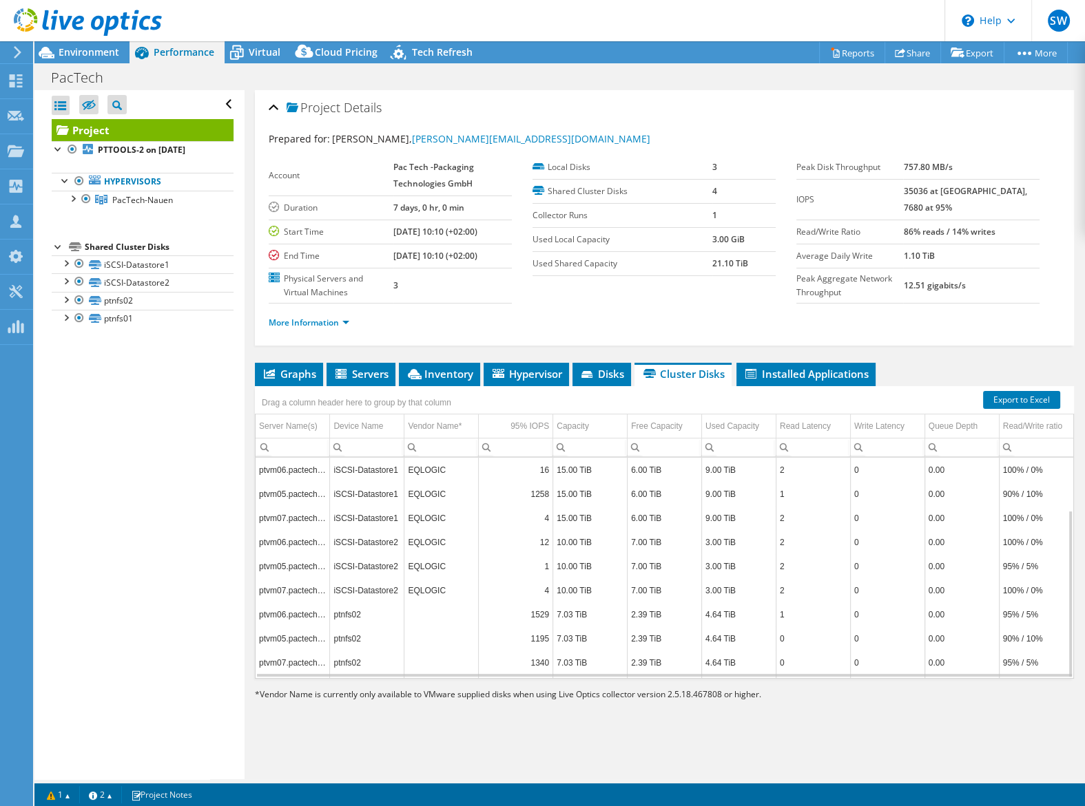
scroll to position [68, 0]
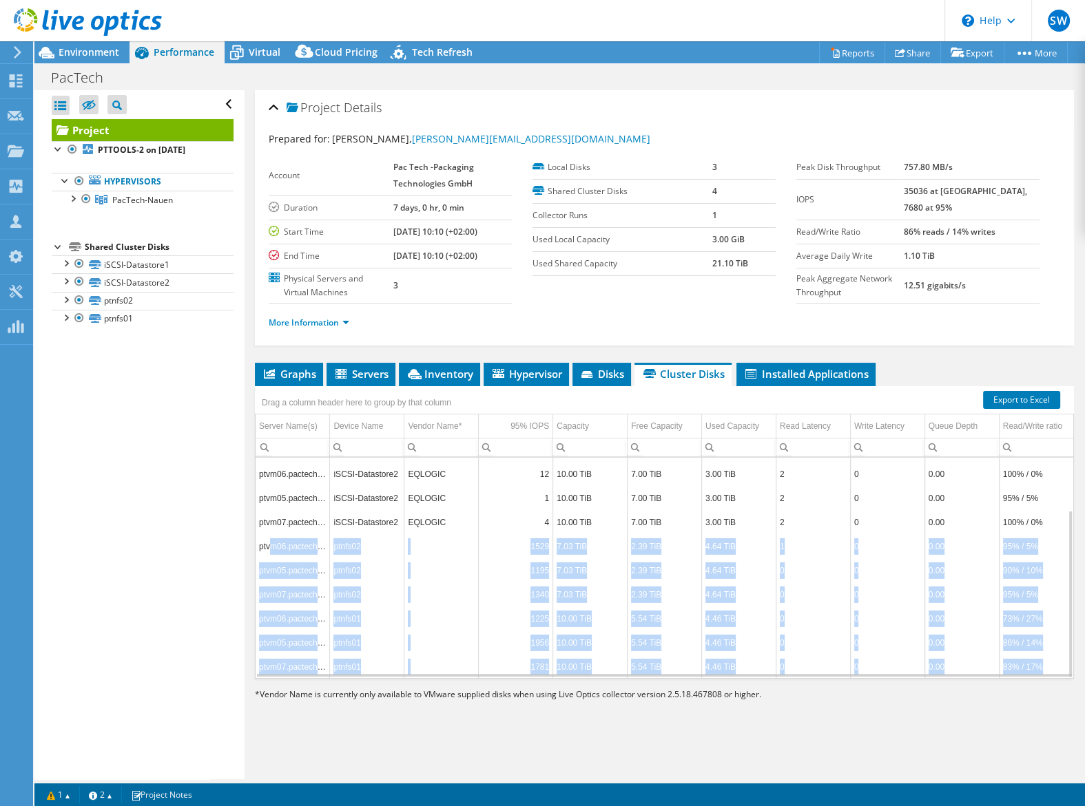
drag, startPoint x: 271, startPoint y: 541, endPoint x: 1056, endPoint y: 658, distance: 793.1
click at [681, 658] on tbody "ptvm06.pactech.local iSCSI-Datastore1 EQLOGIC 16 15.00 TiB 6.00 TiB 9.00 TiB 2 …" at bounding box center [663, 534] width 817 height 289
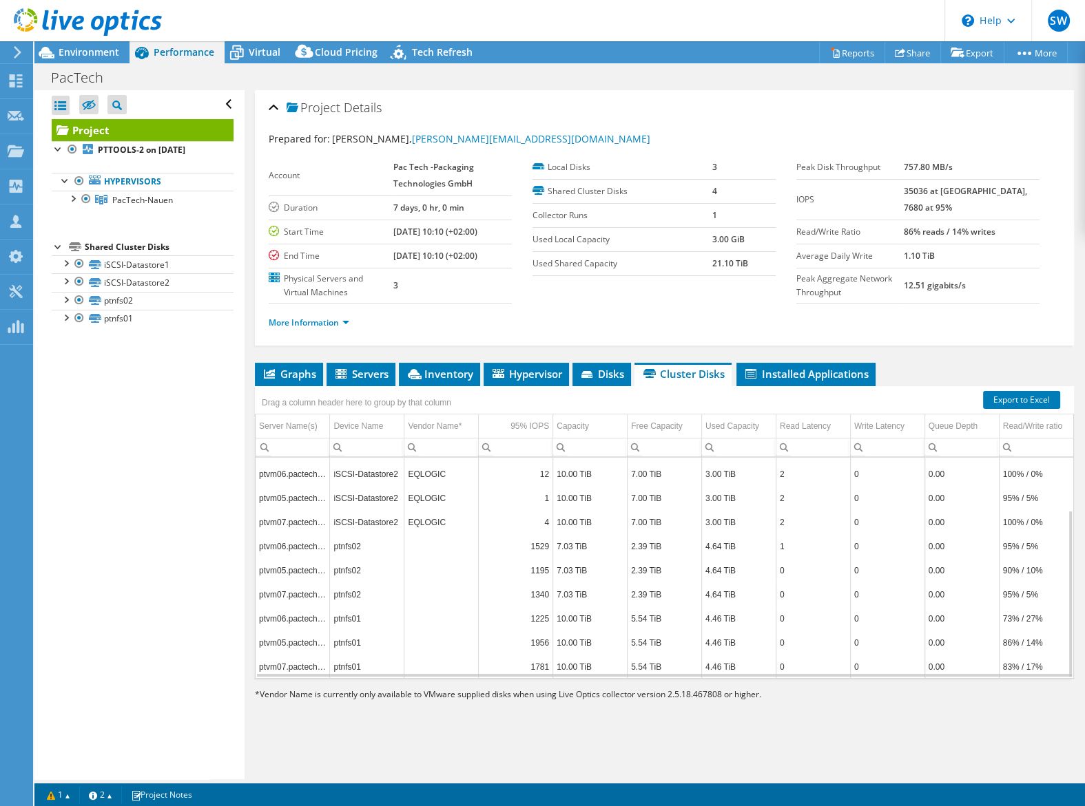
click at [269, 546] on td "ptvm06.pactech.local" at bounding box center [292, 546] width 74 height 24
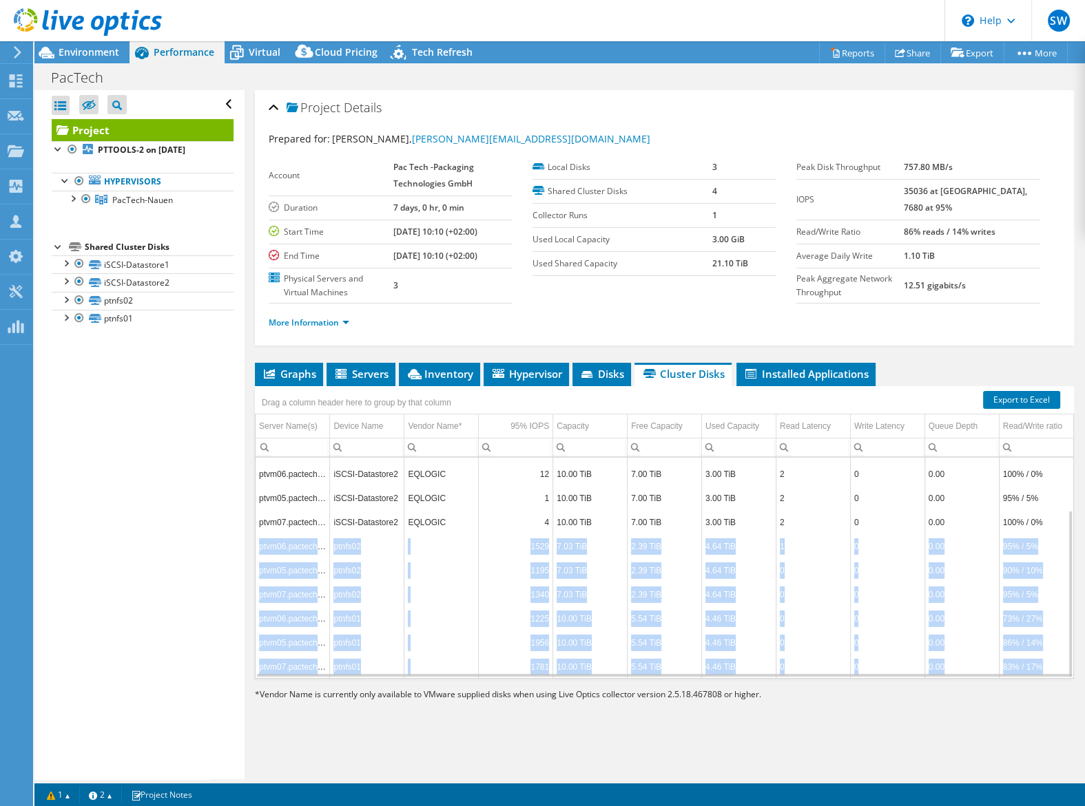
drag, startPoint x: 258, startPoint y: 542, endPoint x: 1049, endPoint y: 663, distance: 801.1
click at [681, 665] on tbody "ptvm06.pactech.local iSCSI-Datastore1 EQLOGIC 16 15.00 TiB 6.00 TiB 9.00 TiB 2 …" at bounding box center [663, 534] width 817 height 289
click at [278, 541] on td "ptvm06.pactech.local" at bounding box center [292, 546] width 74 height 24
drag, startPoint x: 272, startPoint y: 540, endPoint x: 1043, endPoint y: 664, distance: 781.1
click at [681, 664] on tbody "ptvm06.pactech.local iSCSI-Datastore1 EQLOGIC 16 15.00 TiB 6.00 TiB 9.00 TiB 2 …" at bounding box center [663, 534] width 817 height 289
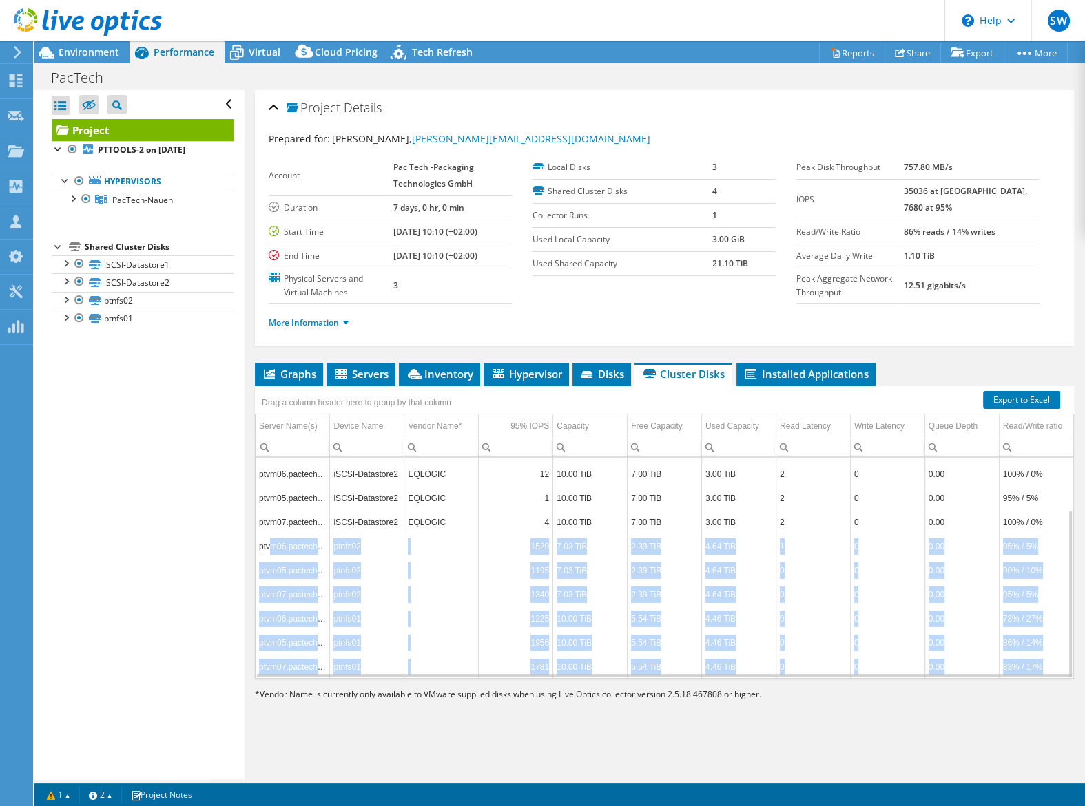
scroll to position [0, 0]
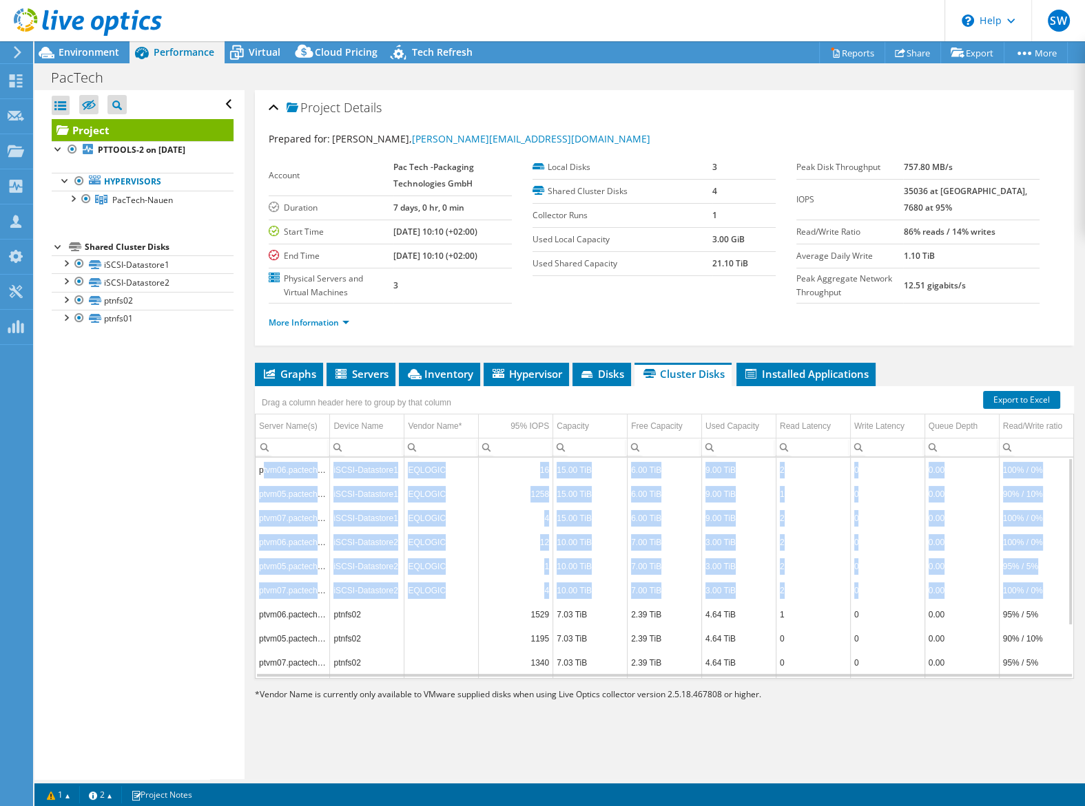
drag, startPoint x: 1042, startPoint y: 589, endPoint x: 262, endPoint y: 467, distance: 789.8
click at [262, 466] on tbody "ptvm06.pactech.local iSCSI-Datastore1 EQLOGIC 16 15.00 TiB 6.00 TiB 9.00 TiB 2 …" at bounding box center [663, 602] width 817 height 289
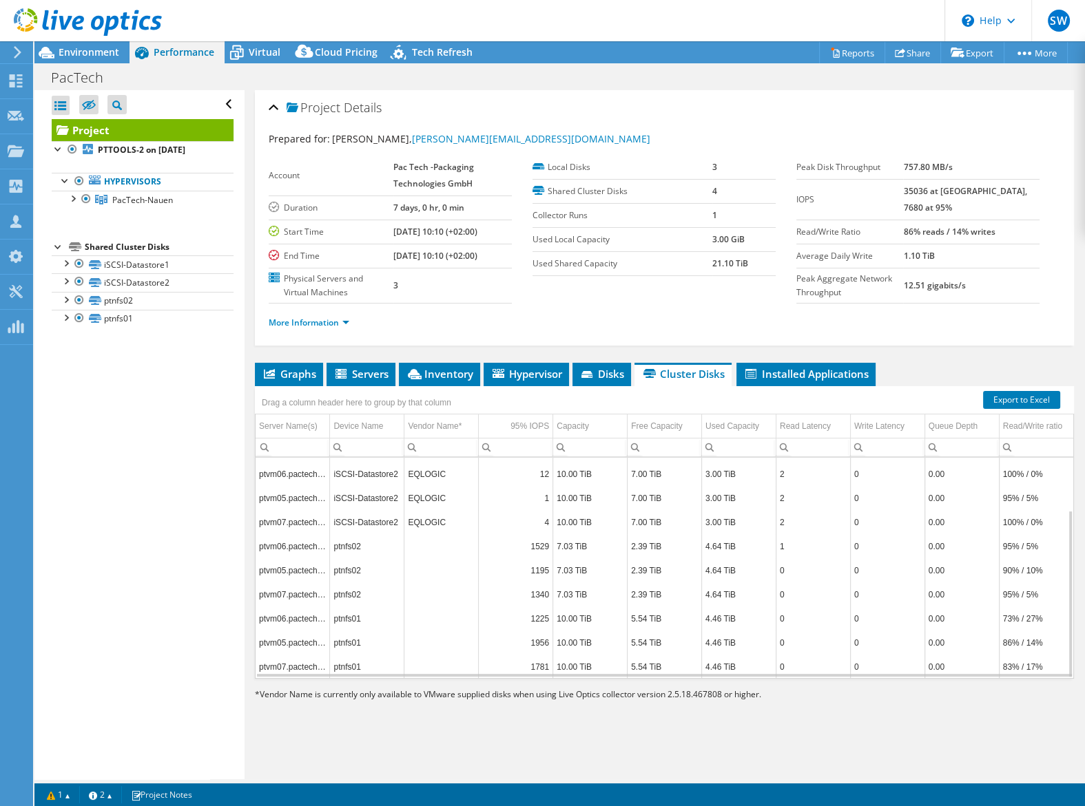
click at [624, 550] on td "7.03 TiB" at bounding box center [590, 546] width 74 height 24
drag, startPoint x: 556, startPoint y: 541, endPoint x: 582, endPoint y: 545, distance: 25.7
click at [581, 545] on td "7.03 TiB" at bounding box center [590, 546] width 74 height 24
drag, startPoint x: 567, startPoint y: 422, endPoint x: 637, endPoint y: 539, distance: 136.5
click at [637, 539] on body "SW Channel Partner [PERSON_NAME] [PERSON_NAME][EMAIL_ADDRESS][PERSON_NAME][DOMA…" at bounding box center [542, 403] width 1085 height 806
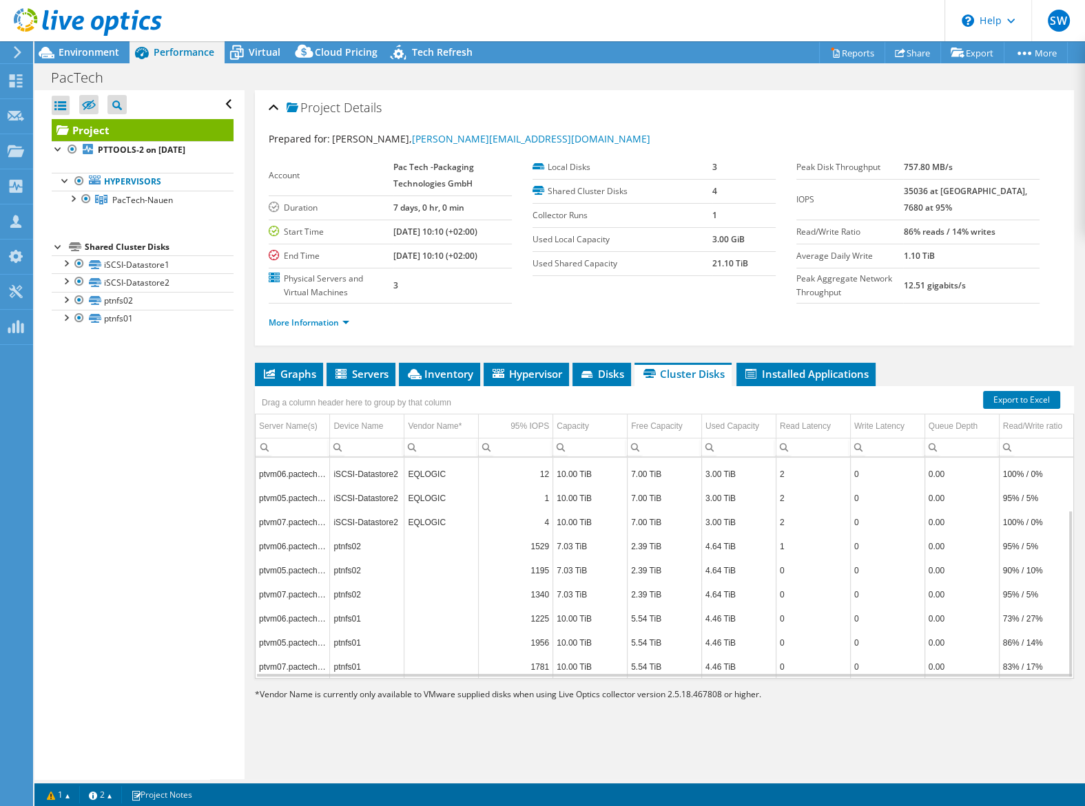
click at [681, 545] on td "4.64 TiB" at bounding box center [738, 546] width 74 height 24
click at [681, 569] on td "4.64 TiB" at bounding box center [738, 570] width 74 height 24
click at [681, 361] on div "Project Details Prepared for: [PERSON_NAME], [PERSON_NAME][EMAIL_ADDRESS][DOMAI…" at bounding box center [663, 434] width 839 height 689
click at [681, 372] on span "Installed Applications" at bounding box center [805, 374] width 125 height 14
